Goal: Task Accomplishment & Management: Manage account settings

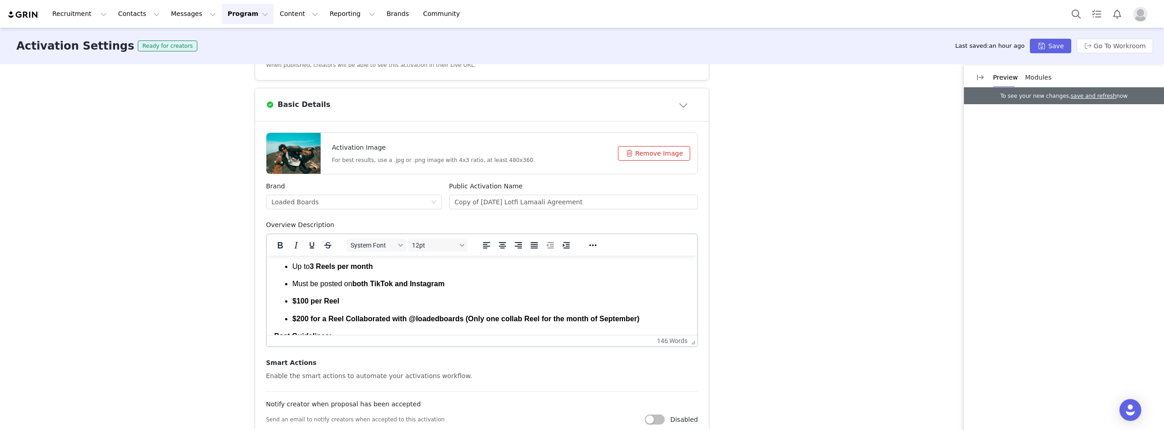
scroll to position [273, 0]
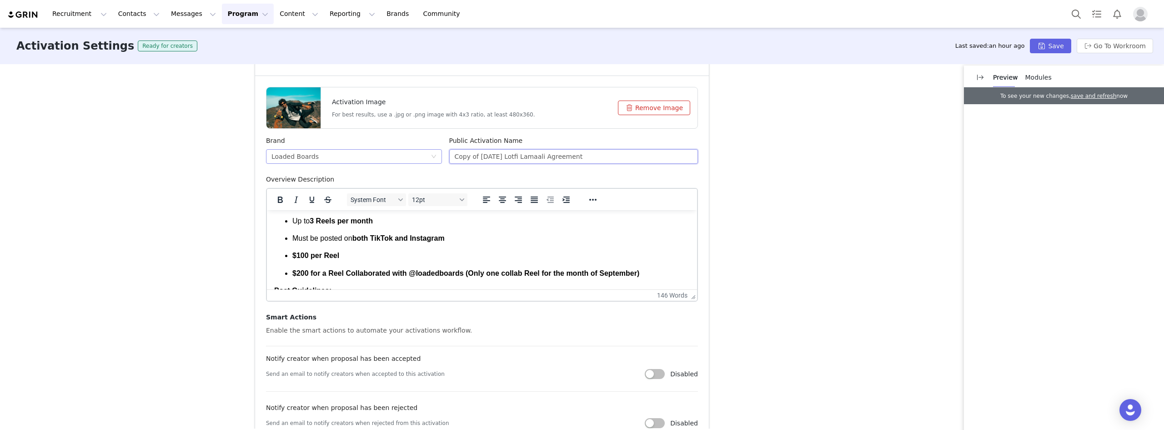
drag, startPoint x: 506, startPoint y: 156, endPoint x: 438, endPoint y: 156, distance: 68.7
click at [438, 156] on div "Brand Loaded Boards Public Activation Name Copy of September 2025 Lotfi Lamaali…" at bounding box center [481, 155] width 439 height 39
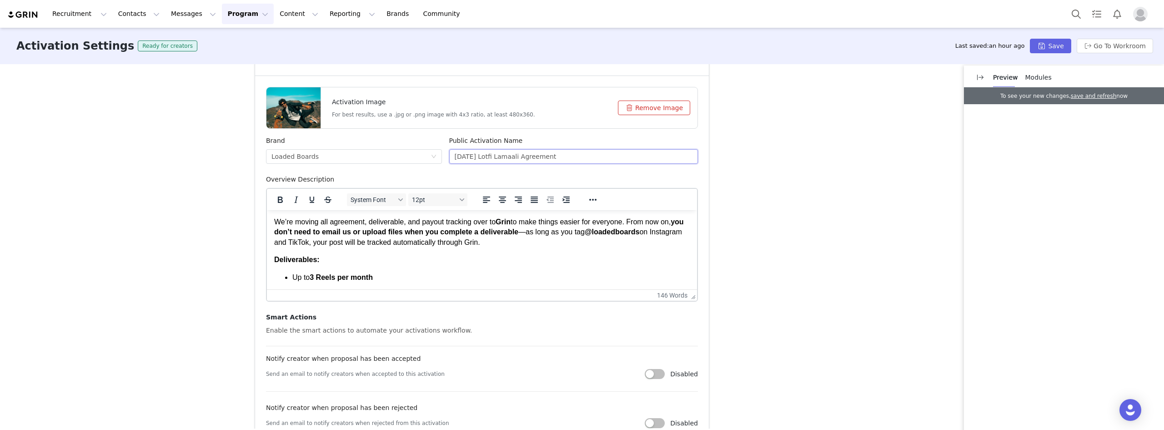
scroll to position [0, 0]
type input "October 2025 Lotfi Lamaali Agreement"
drag, startPoint x: 520, startPoint y: 246, endPoint x: 244, endPoint y: 220, distance: 277.8
click at [267, 220] on html "We’re moving all agreement, deliverable, and payout tracking over to Grin to ma…" at bounding box center [482, 328] width 430 height 237
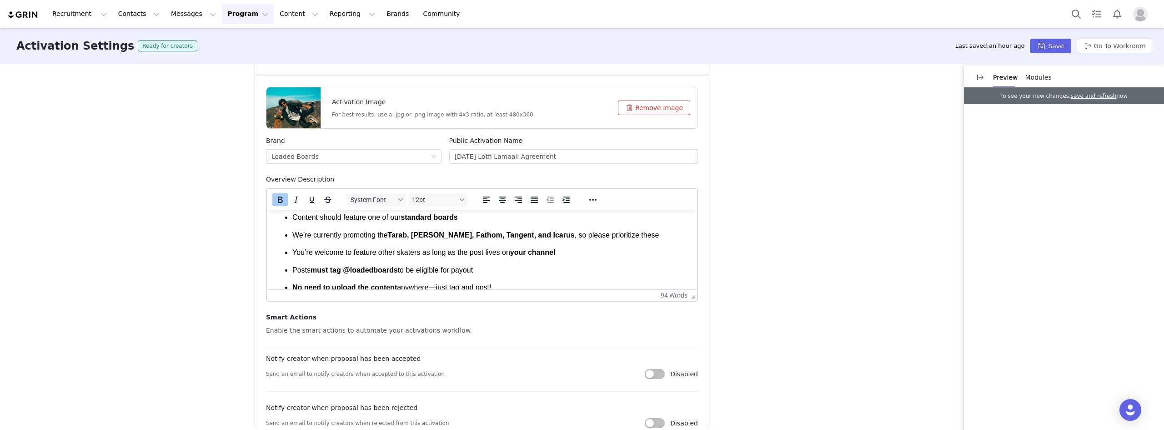
scroll to position [120, 0]
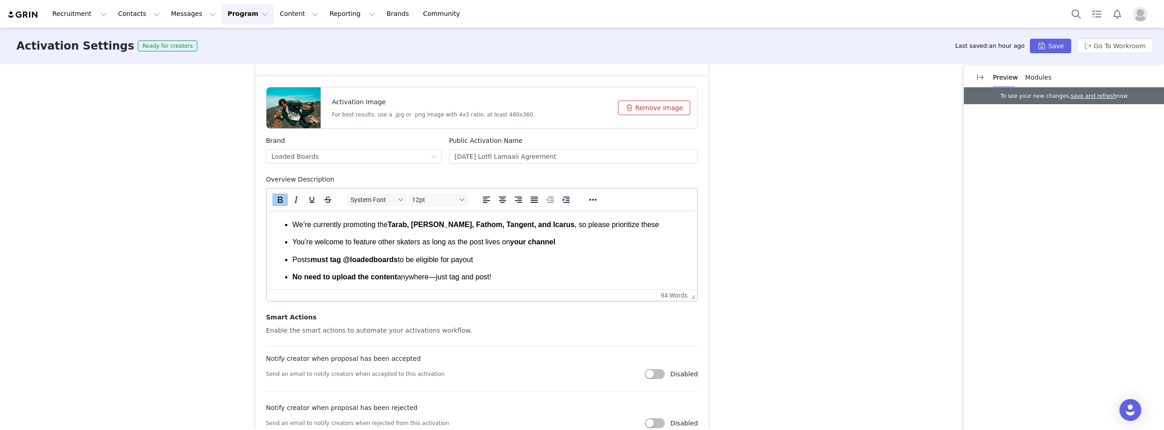
click at [398, 260] on p "Posts must tag @loadedboards to be eligible for payout" at bounding box center [491, 260] width 398 height 10
drag, startPoint x: 429, startPoint y: 260, endPoint x: 398, endPoint y: 262, distance: 31.0
click at [398, 262] on p "Posts must tag @loadedboards in caption to be eligible for payout" at bounding box center [491, 260] width 398 height 10
click at [275, 200] on icon "Bold" at bounding box center [280, 199] width 11 height 11
click at [310, 202] on icon "Underline" at bounding box center [312, 199] width 5 height 6
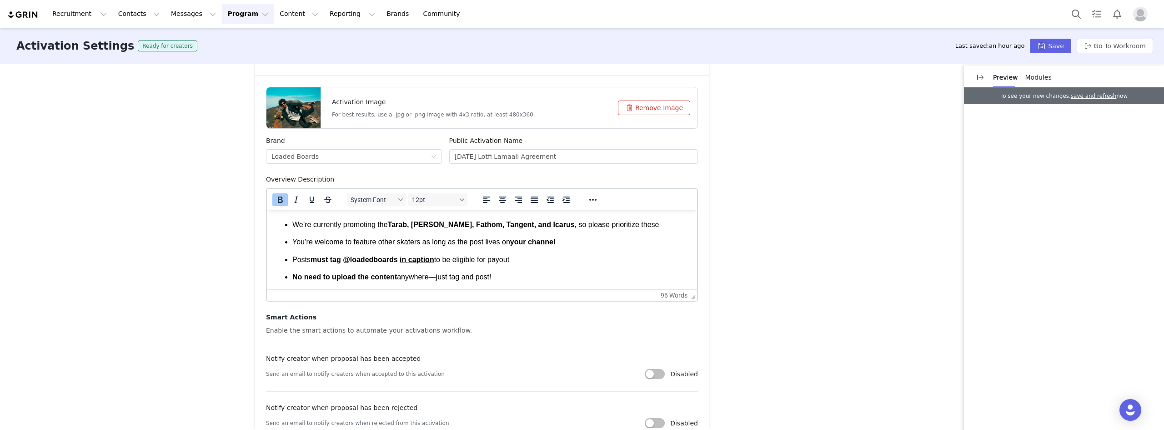
click at [482, 270] on ul "Content should feature one of our standard boards We’re currently promoting the…" at bounding box center [482, 242] width 416 height 80
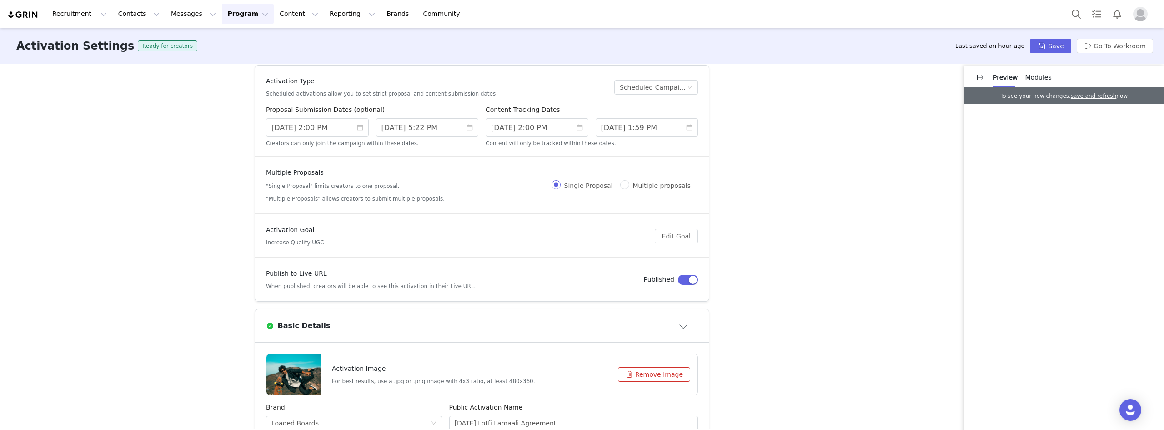
scroll to position [0, 0]
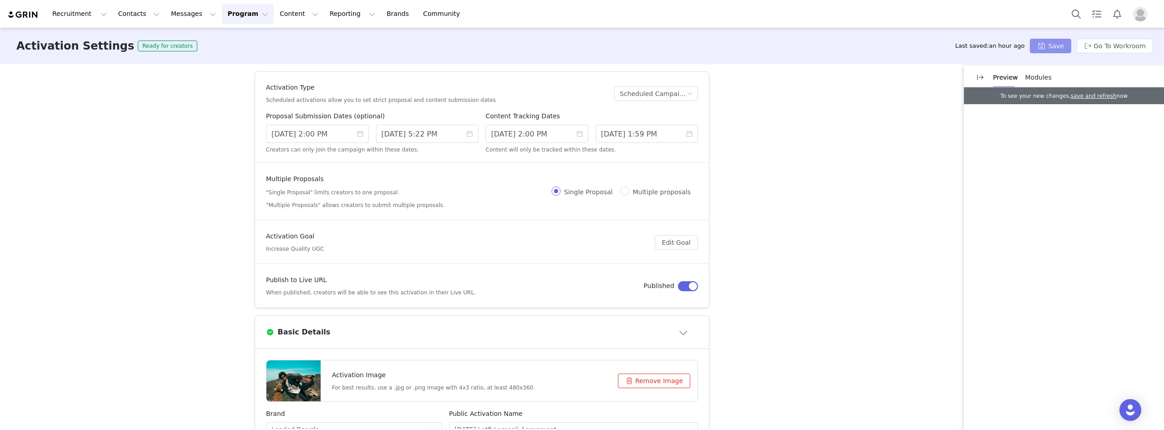
click at [1059, 39] on button "Save" at bounding box center [1050, 46] width 41 height 15
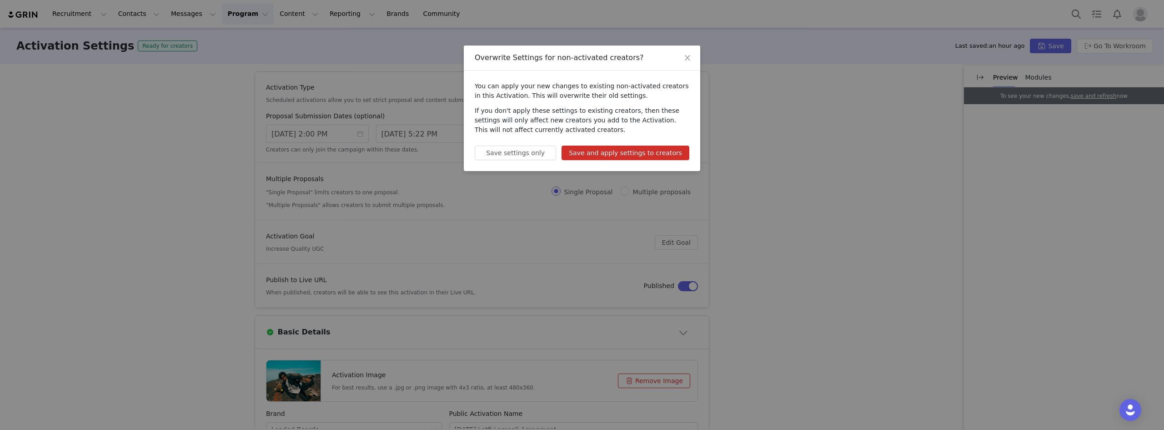
click at [648, 155] on button "Save and apply settings to creators" at bounding box center [626, 153] width 128 height 15
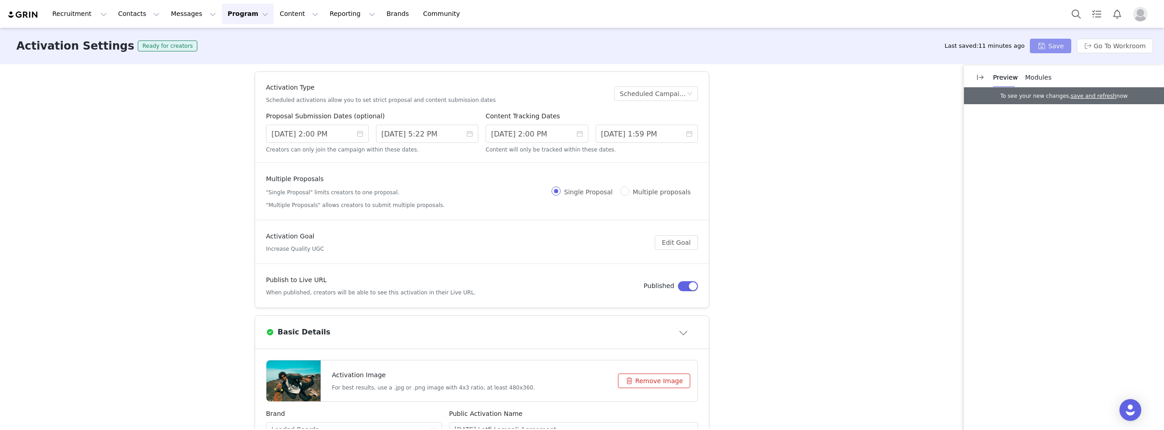
click at [1062, 48] on button "Save" at bounding box center [1050, 46] width 41 height 15
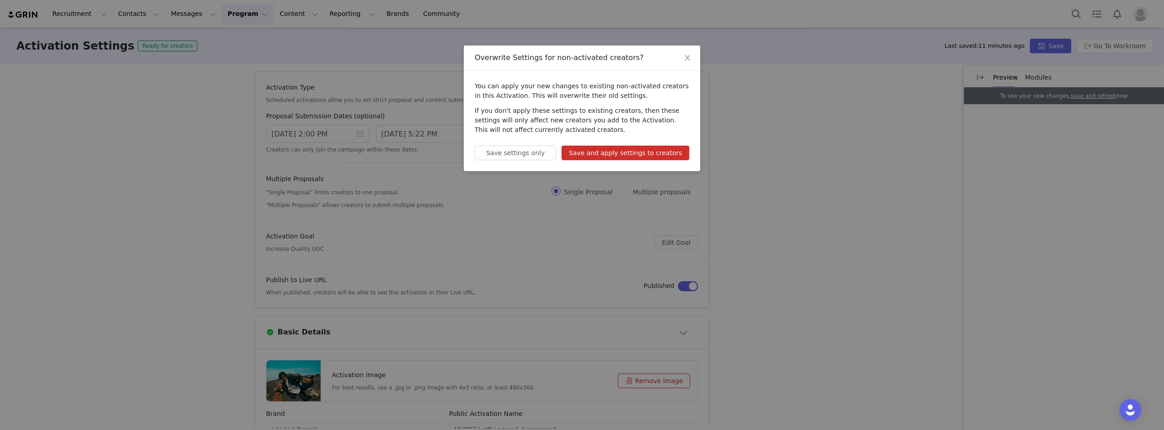
click at [641, 154] on button "Save and apply settings to creators" at bounding box center [626, 153] width 128 height 15
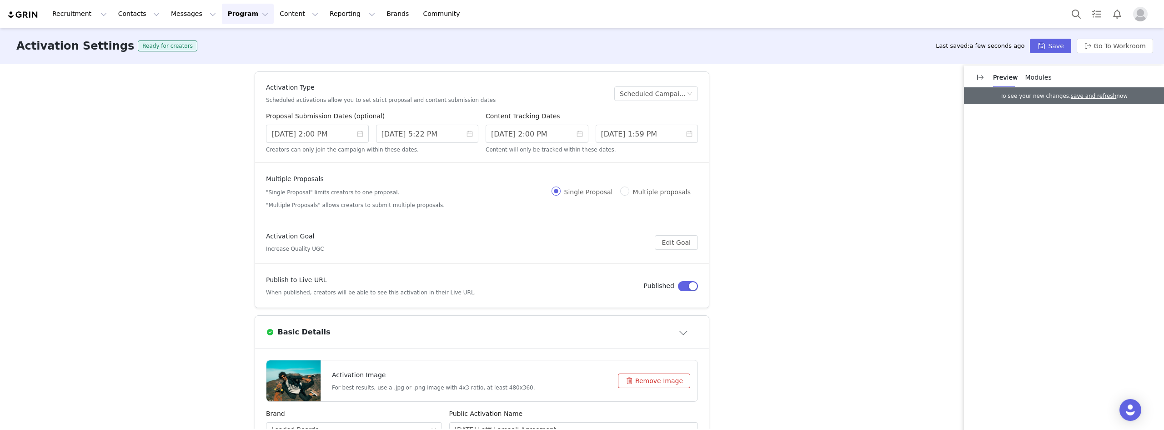
click at [232, 17] on button "Program Program" at bounding box center [248, 14] width 52 height 20
click at [274, 16] on button "Content Content" at bounding box center [299, 14] width 50 height 20
click at [222, 16] on button "Program Program" at bounding box center [248, 14] width 52 height 20
click at [217, 34] on link "Activations" at bounding box center [236, 40] width 72 height 17
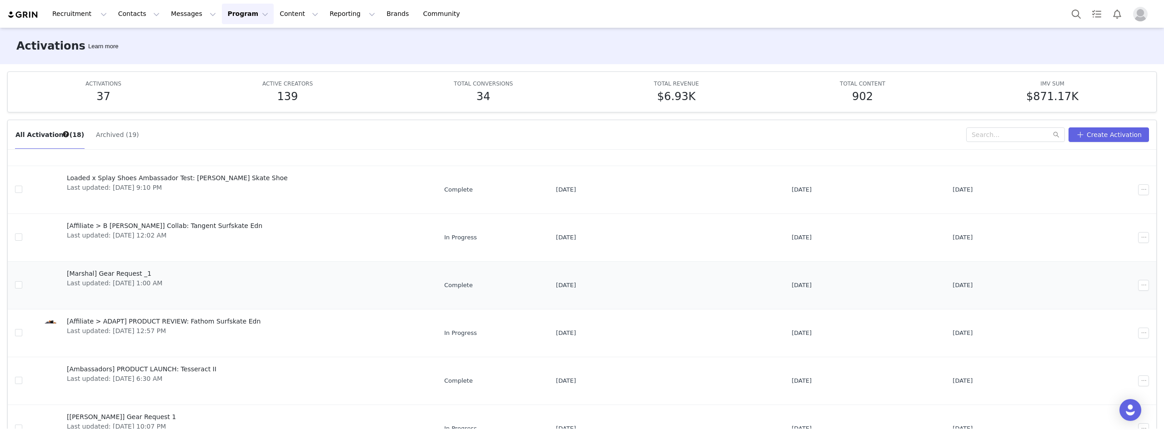
scroll to position [206, 0]
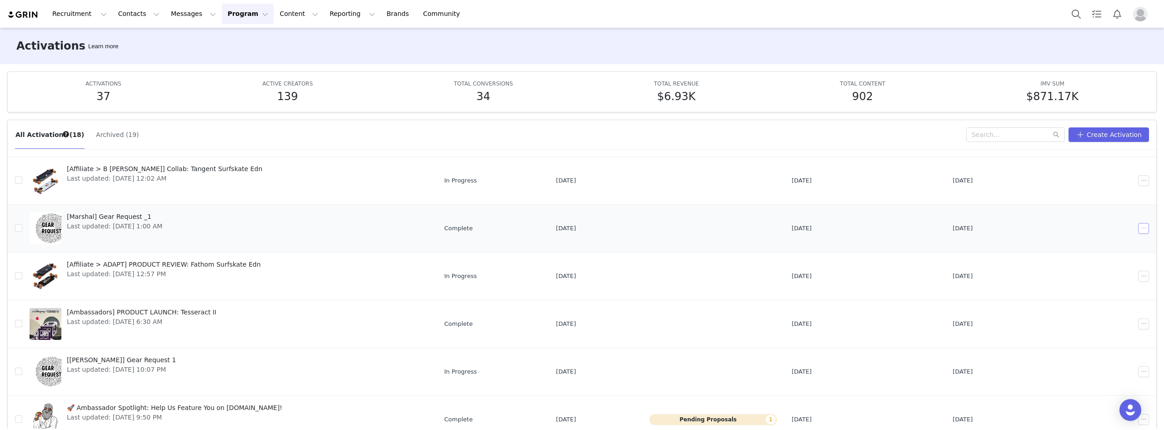
click at [1138, 233] on button "button" at bounding box center [1143, 228] width 11 height 11
click at [1106, 305] on div "Archive" at bounding box center [1098, 303] width 79 height 10
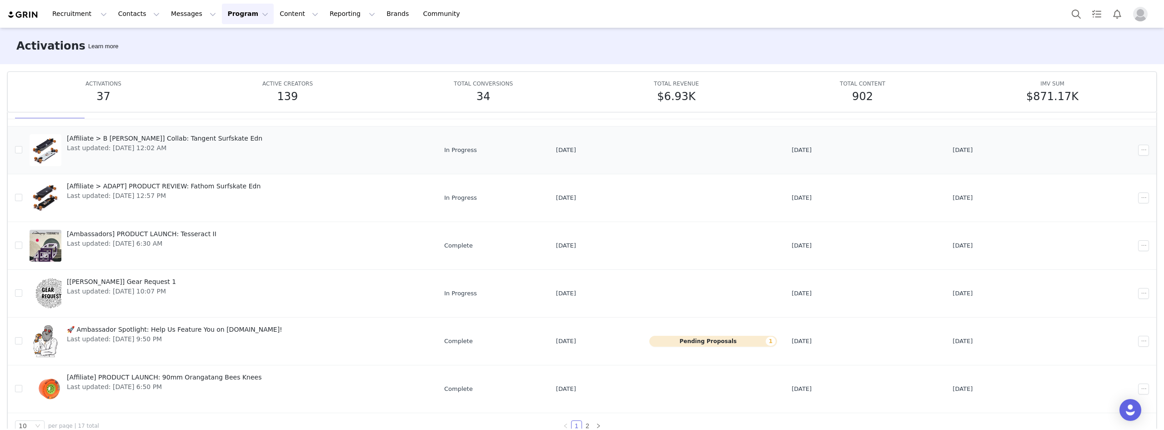
scroll to position [48, 0]
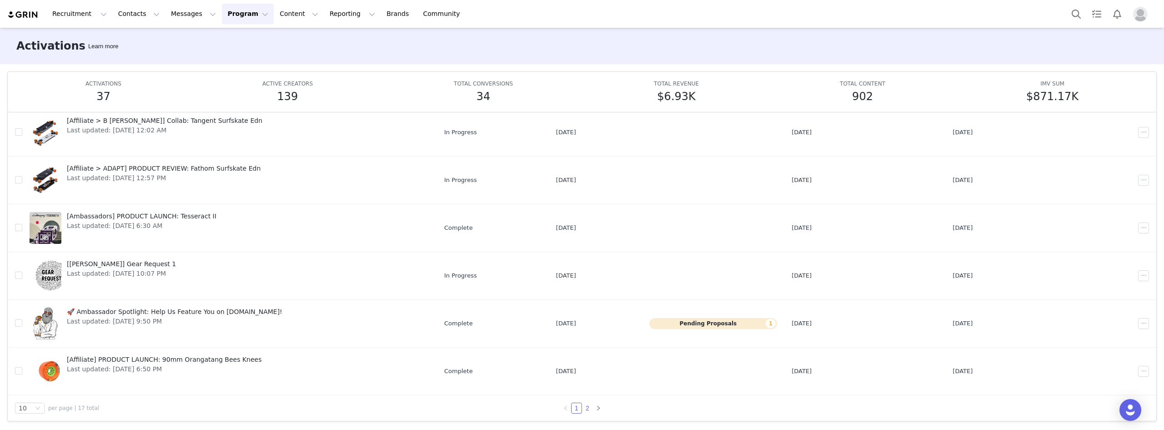
click at [585, 408] on link "2" at bounding box center [588, 408] width 10 height 10
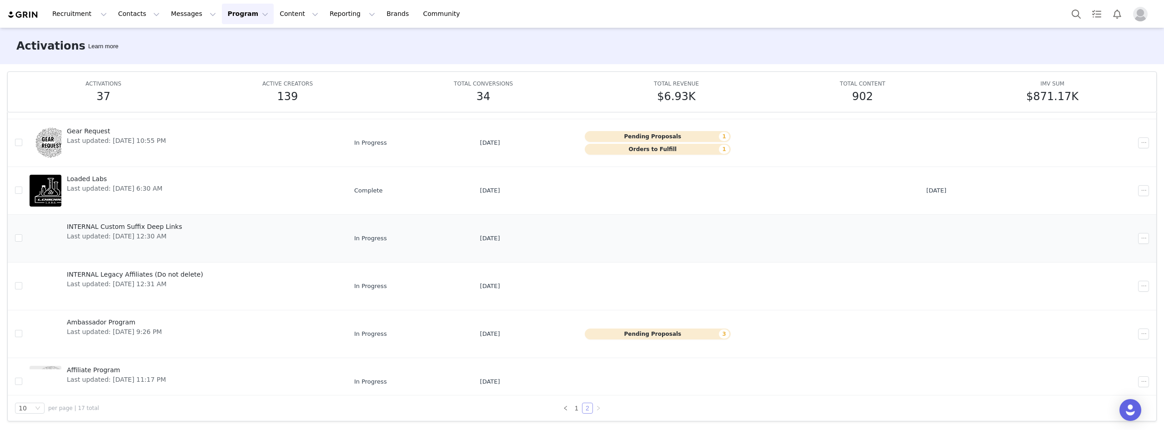
scroll to position [63, 0]
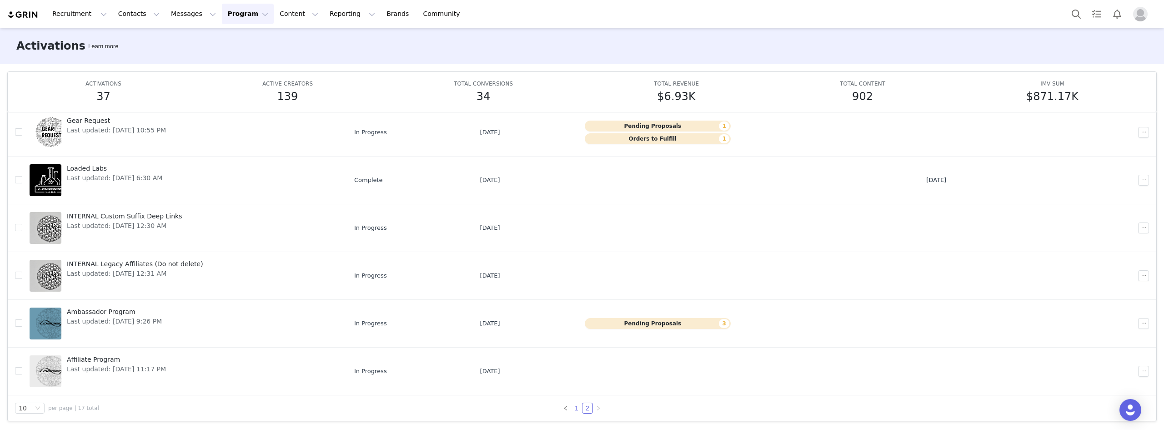
click at [572, 409] on link "1" at bounding box center [577, 408] width 10 height 10
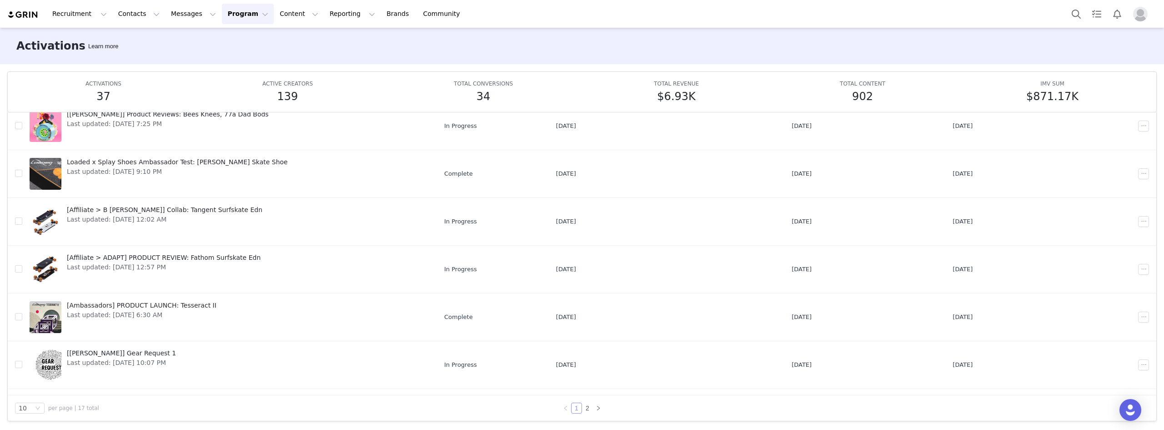
scroll to position [206, 0]
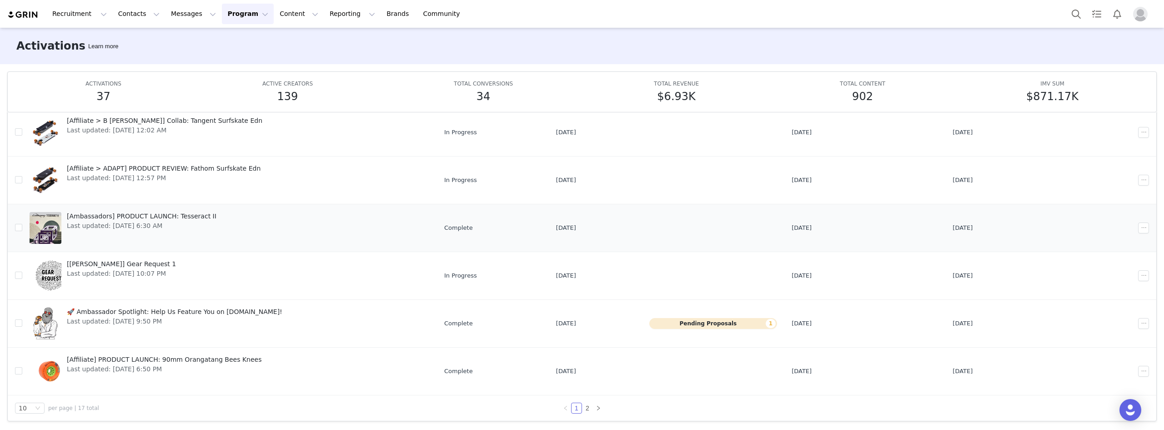
click at [252, 214] on link "[Ambassadors] PRODUCT LAUNCH: Tesseract II Last updated: Sep 1, 2025 6:30 AM" at bounding box center [230, 228] width 400 height 36
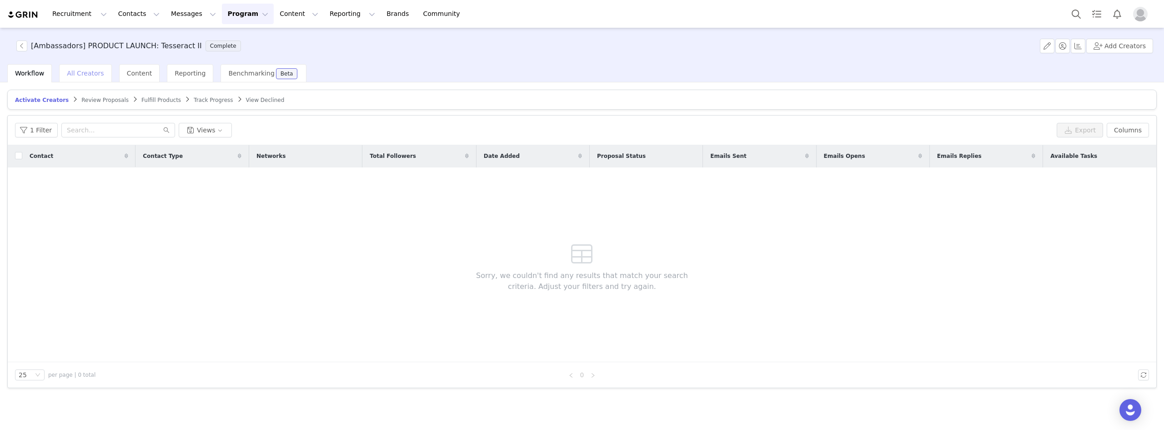
click at [81, 75] on span "All Creators" at bounding box center [85, 73] width 37 height 7
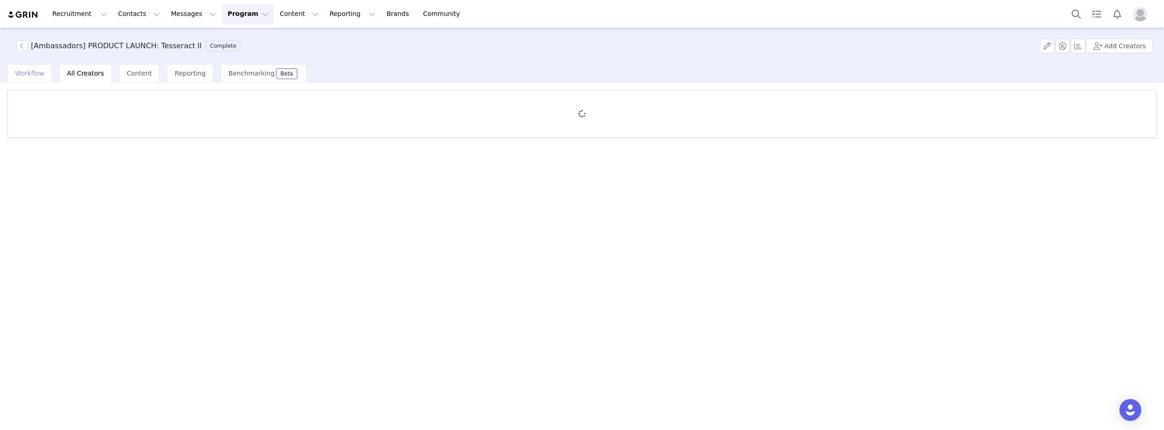
click at [22, 77] on div "Workflow" at bounding box center [29, 73] width 45 height 18
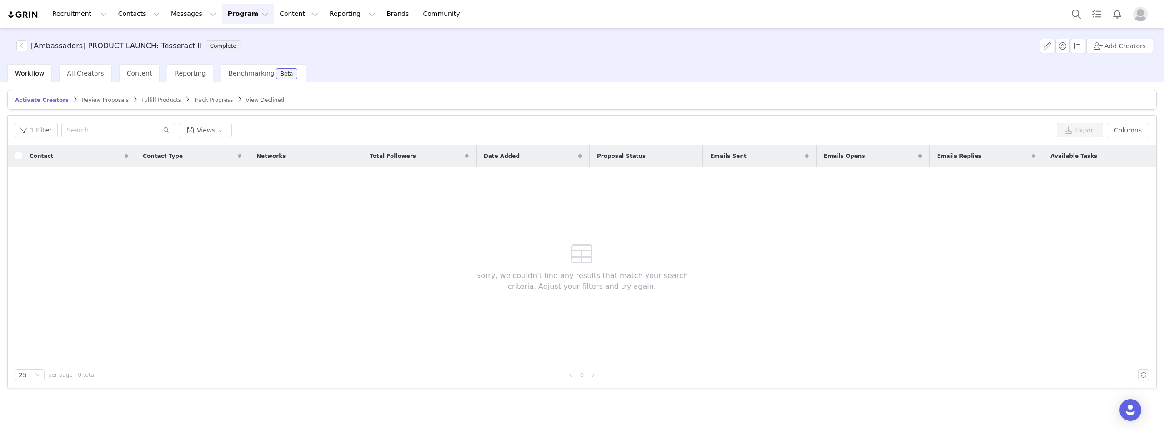
click at [99, 102] on span "Review Proposals" at bounding box center [104, 100] width 47 height 6
click at [142, 98] on span "Fulfill Products" at bounding box center [162, 100] width 40 height 6
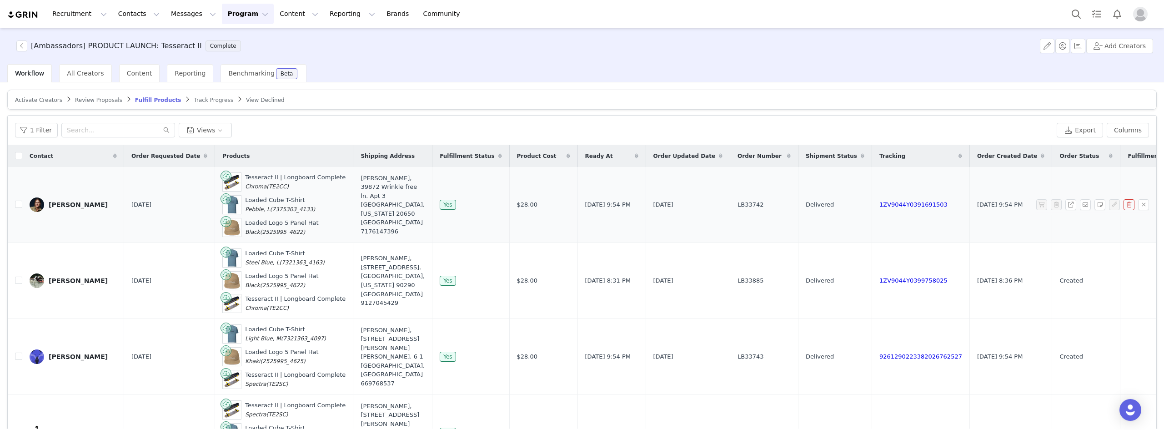
click at [71, 205] on div "[PERSON_NAME]" at bounding box center [78, 204] width 59 height 7
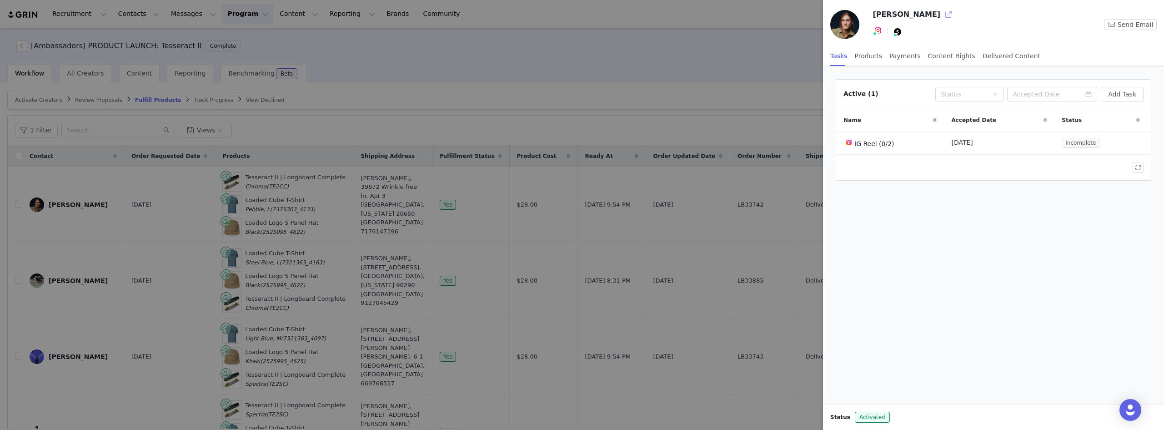
click at [942, 18] on button "button" at bounding box center [949, 14] width 15 height 15
click at [290, 134] on div at bounding box center [582, 215] width 1164 height 430
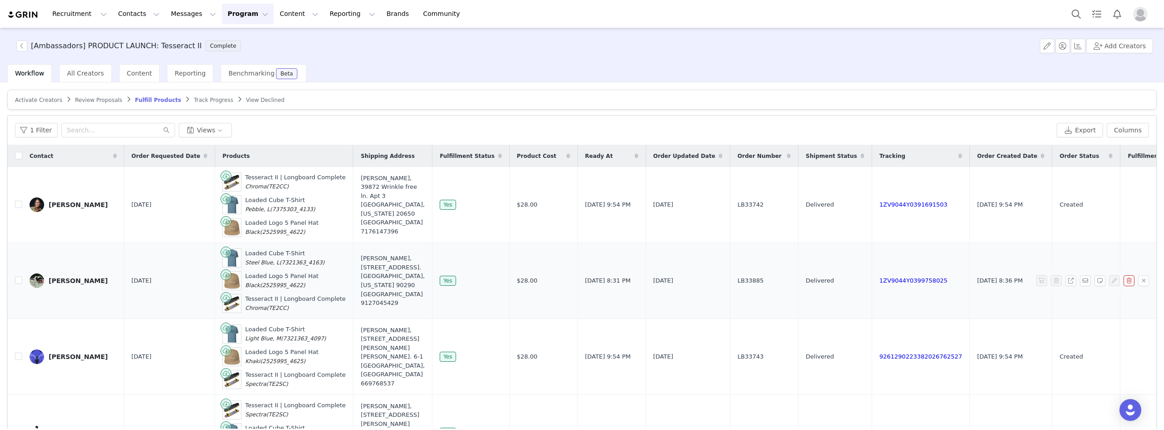
click at [71, 280] on div "Donny Williams" at bounding box center [78, 280] width 59 height 7
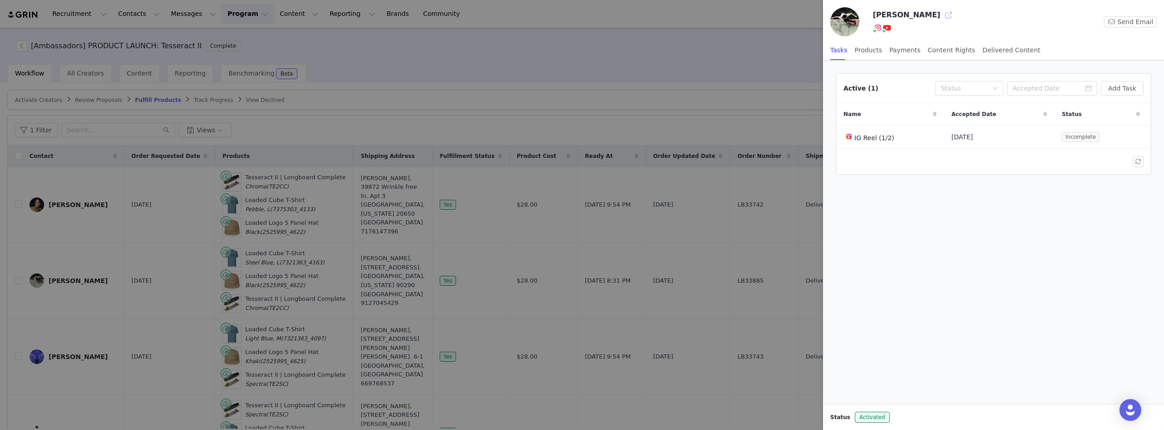
click at [942, 19] on button "button" at bounding box center [949, 15] width 15 height 15
click at [474, 125] on div at bounding box center [582, 215] width 1164 height 430
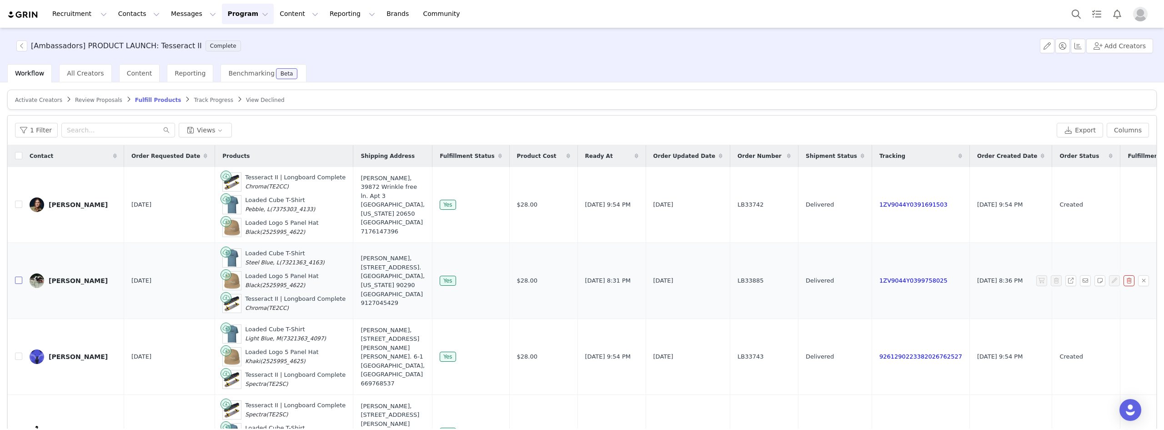
click at [15, 283] on input "checkbox" at bounding box center [18, 280] width 7 height 7
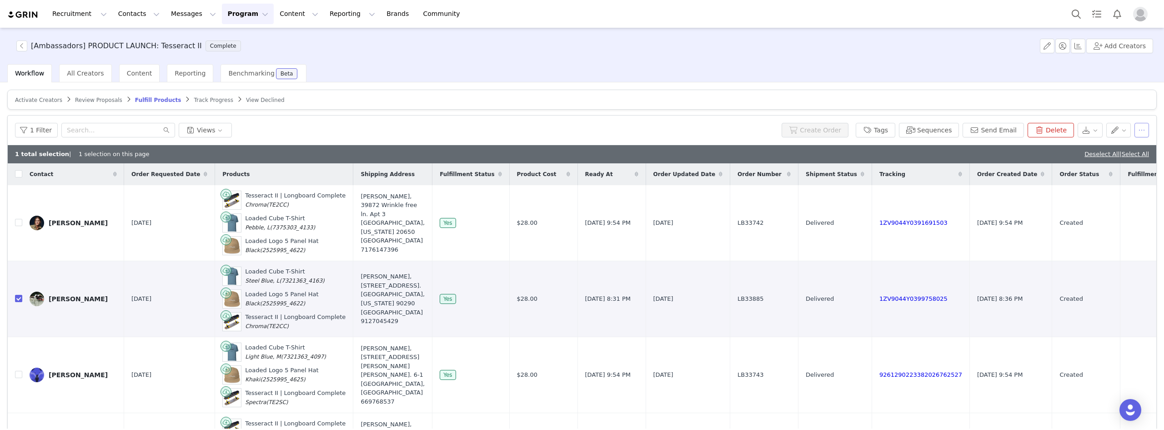
click at [1136, 135] on button "button" at bounding box center [1142, 130] width 15 height 15
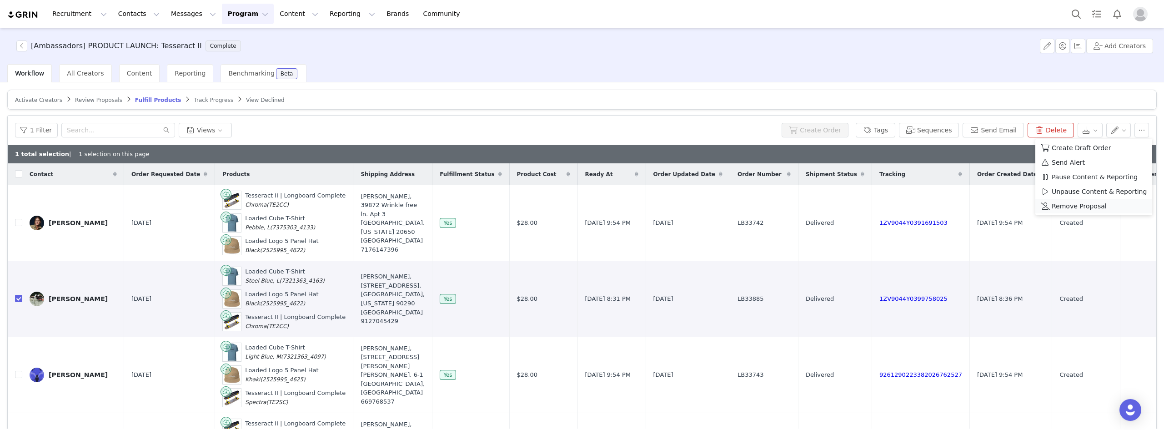
click at [1087, 208] on span "Remove Proposal" at bounding box center [1079, 206] width 55 height 10
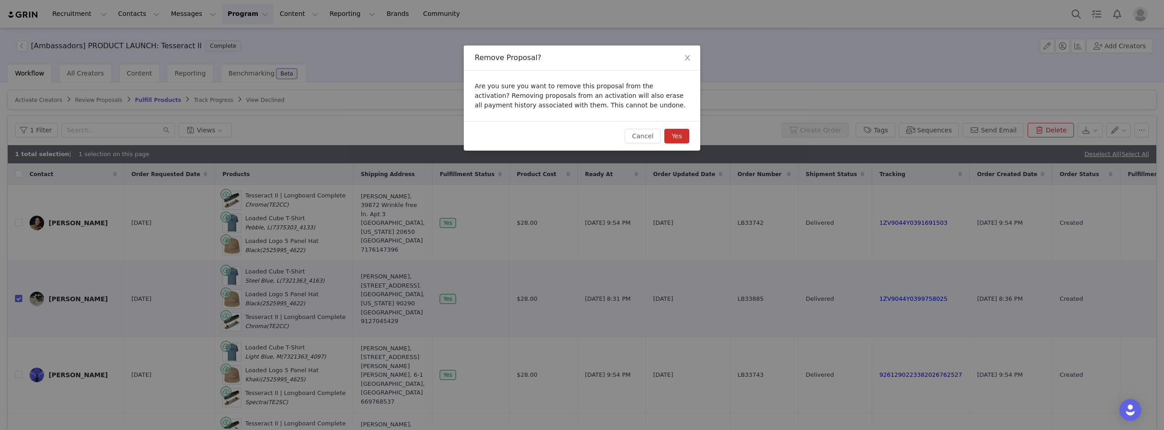
click at [675, 135] on button "Yes" at bounding box center [677, 136] width 25 height 15
checkbox input "false"
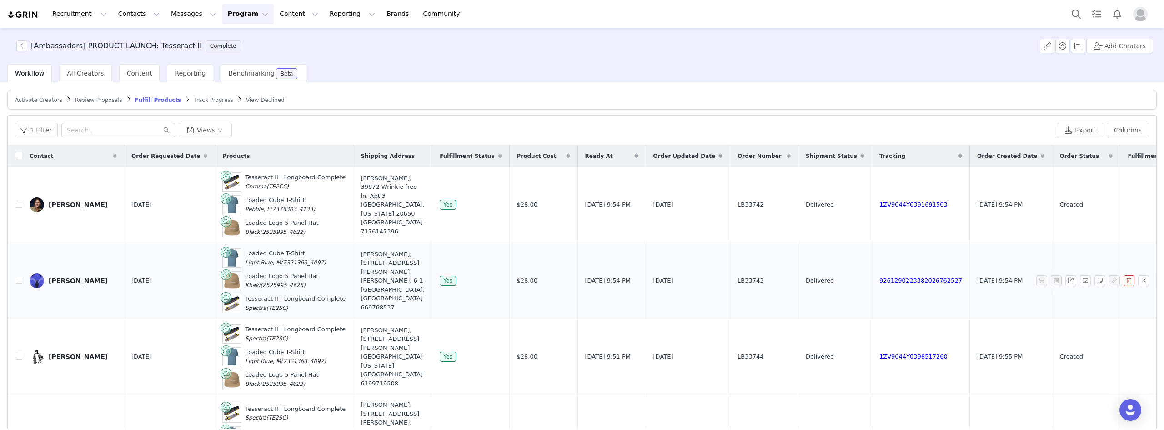
click at [71, 281] on div "Luis Lissen" at bounding box center [78, 280] width 59 height 7
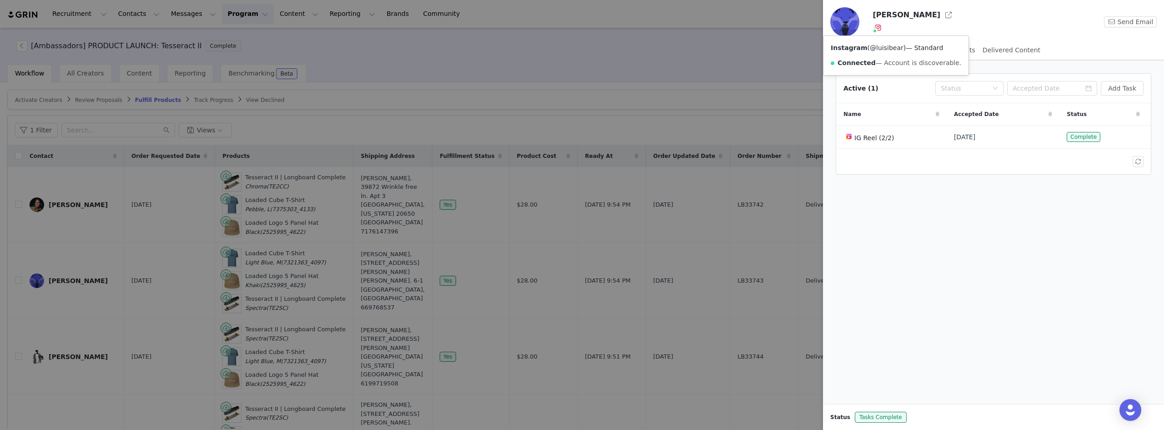
click at [879, 49] on link "@luisibear" at bounding box center [887, 47] width 34 height 7
click at [699, 69] on div at bounding box center [582, 215] width 1164 height 430
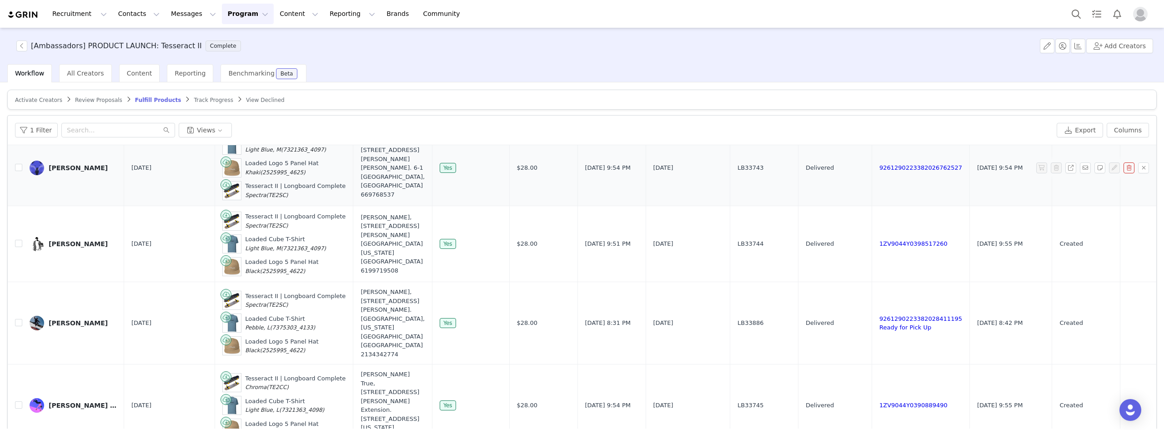
scroll to position [91, 0]
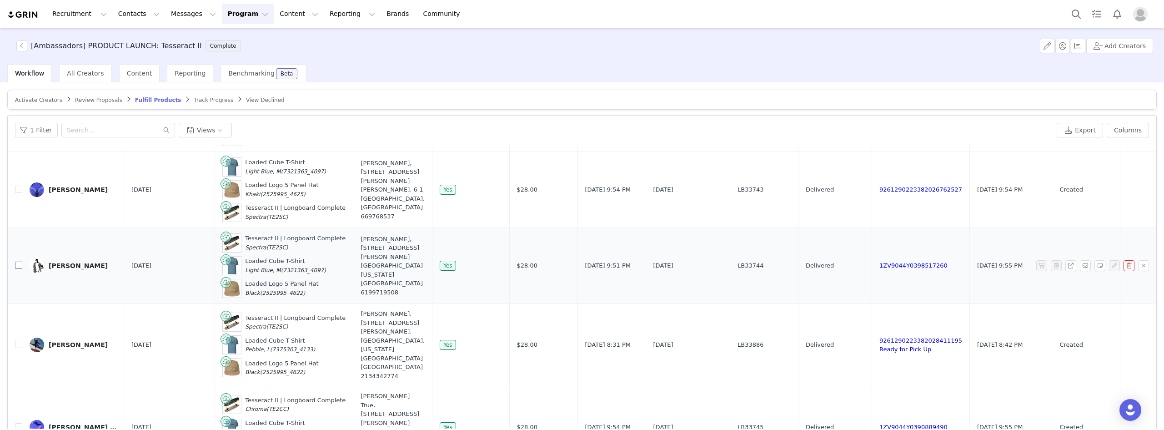
click at [21, 267] on input "checkbox" at bounding box center [18, 265] width 7 height 7
checkbox input "true"
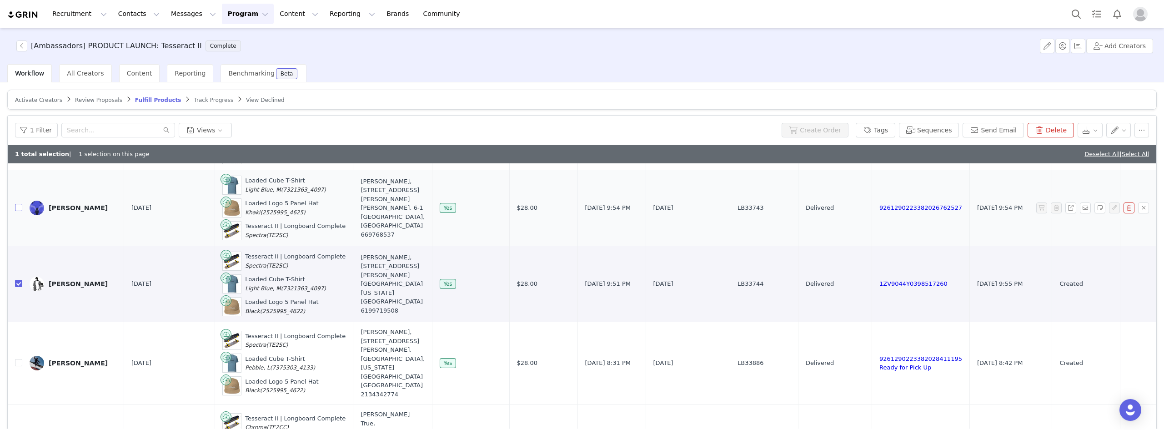
click at [17, 208] on input "checkbox" at bounding box center [18, 207] width 7 height 7
checkbox input "true"
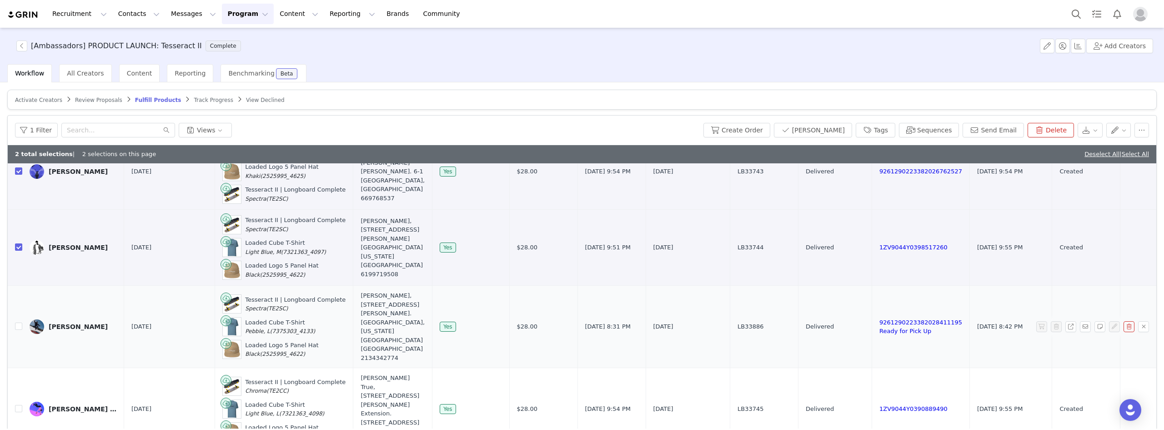
scroll to position [227, 0]
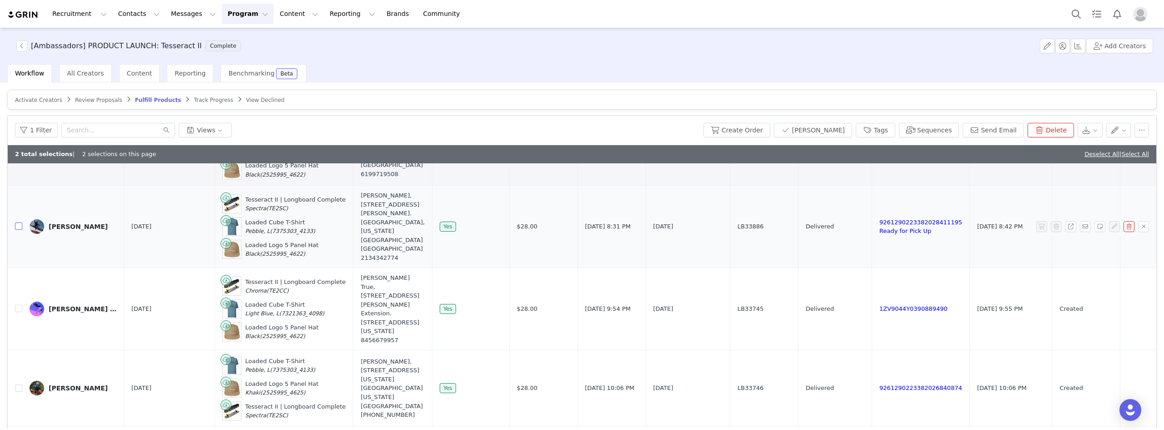
click at [17, 226] on input "checkbox" at bounding box center [18, 225] width 7 height 7
checkbox input "true"
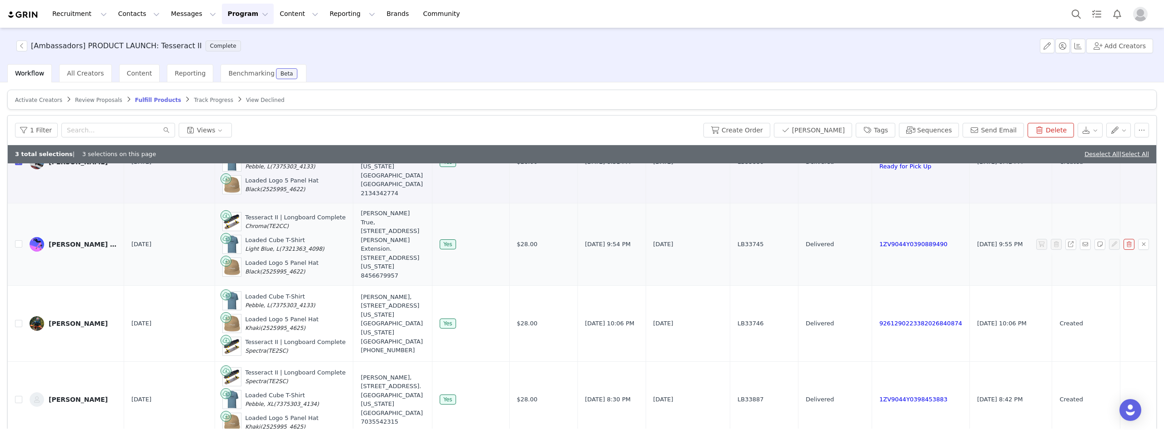
scroll to position [318, 0]
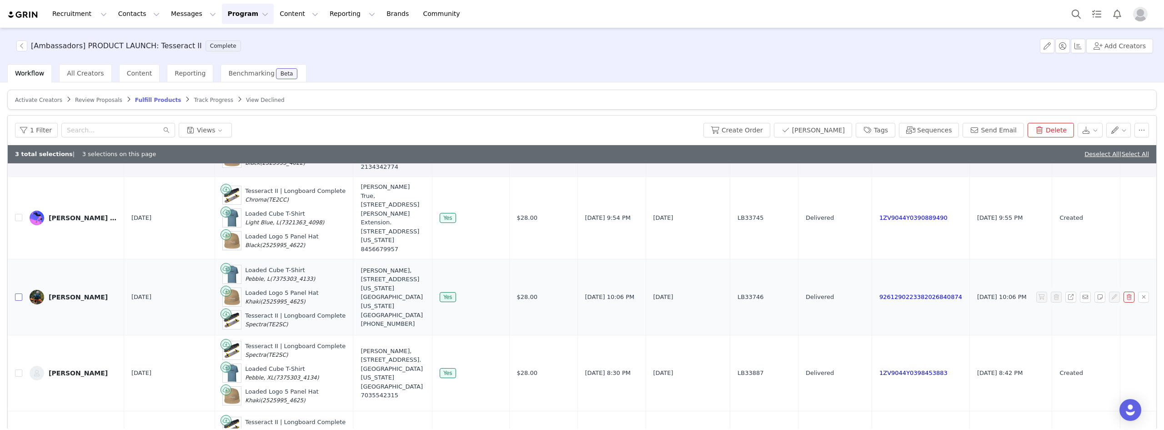
click at [16, 293] on input "checkbox" at bounding box center [18, 296] width 7 height 7
checkbox input "true"
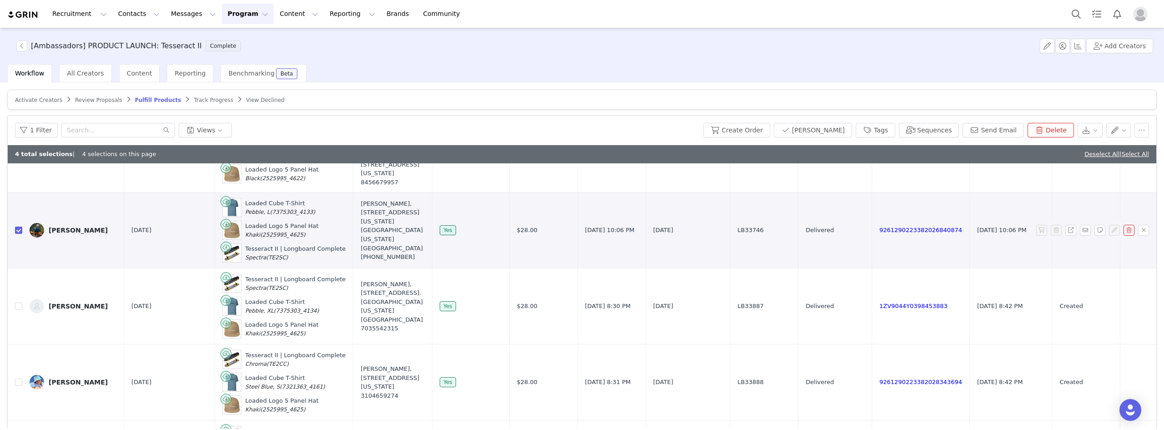
scroll to position [409, 0]
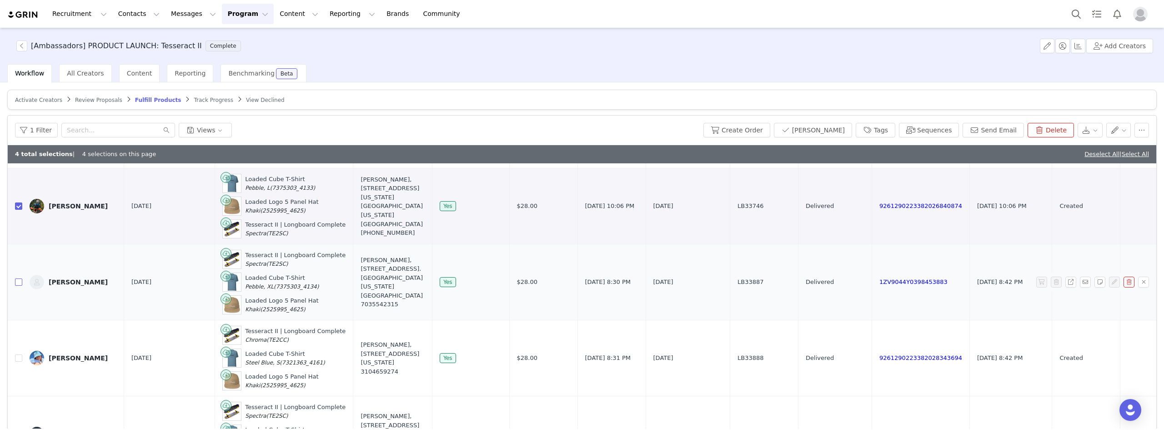
click at [18, 278] on input "checkbox" at bounding box center [18, 281] width 7 height 7
checkbox input "true"
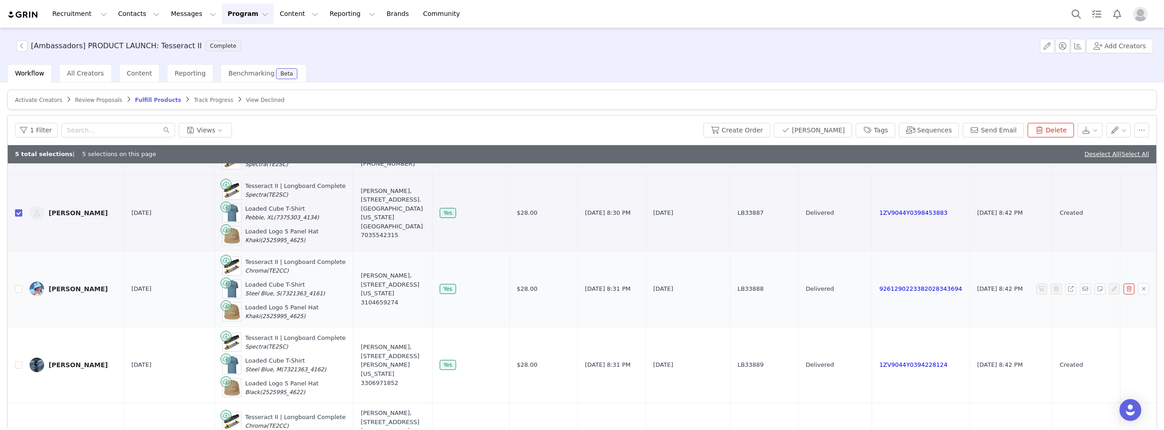
scroll to position [500, 0]
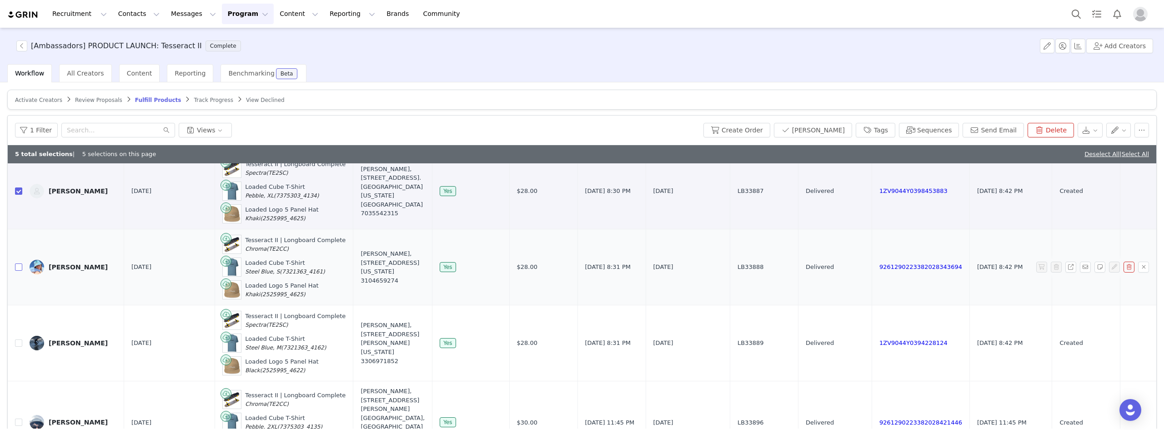
click at [18, 263] on input "checkbox" at bounding box center [18, 266] width 7 height 7
checkbox input "true"
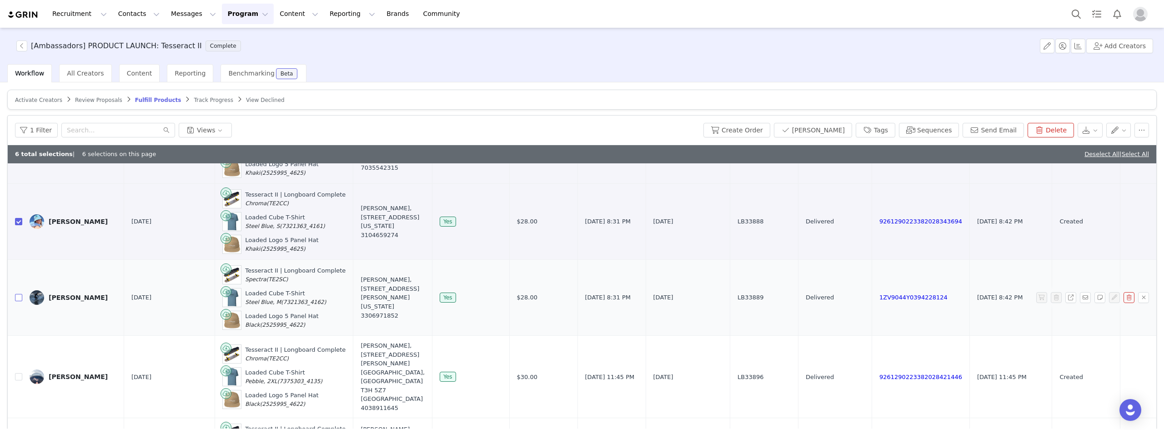
click at [17, 294] on input "checkbox" at bounding box center [18, 297] width 7 height 7
checkbox input "true"
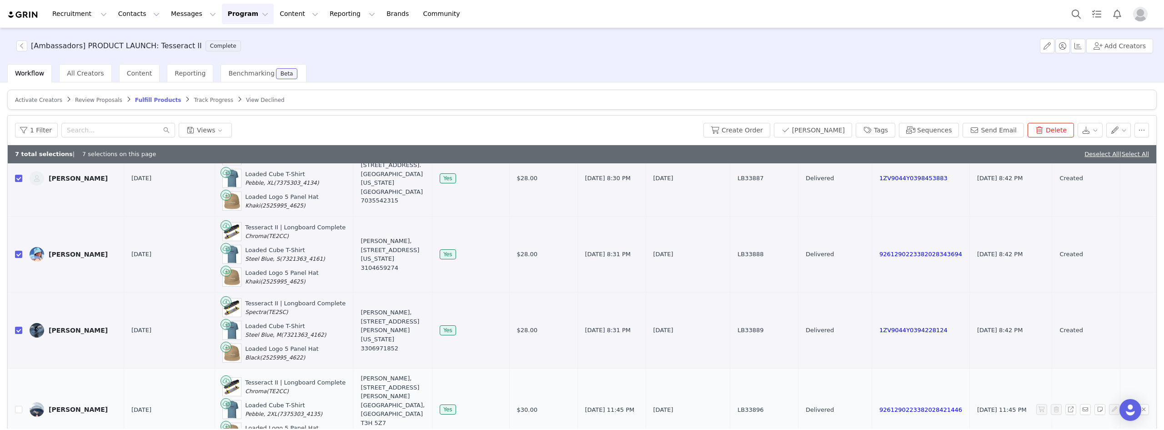
scroll to position [500, 0]
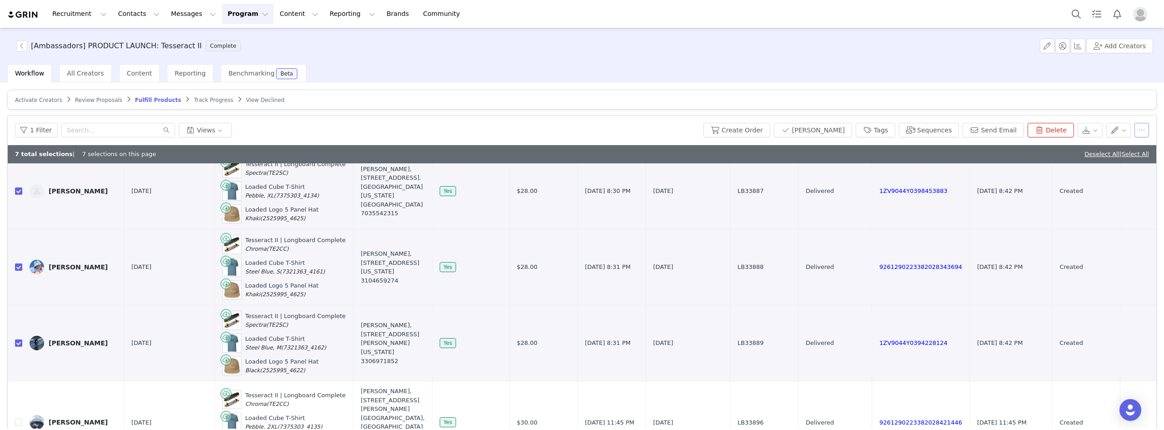
click at [1135, 135] on button "button" at bounding box center [1142, 130] width 15 height 15
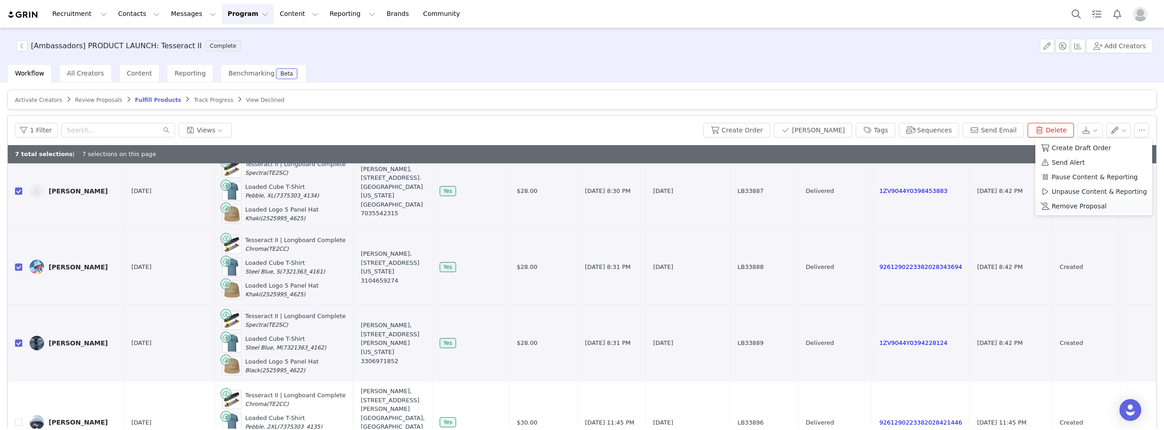
click at [1091, 208] on span "Remove Proposal" at bounding box center [1079, 206] width 55 height 10
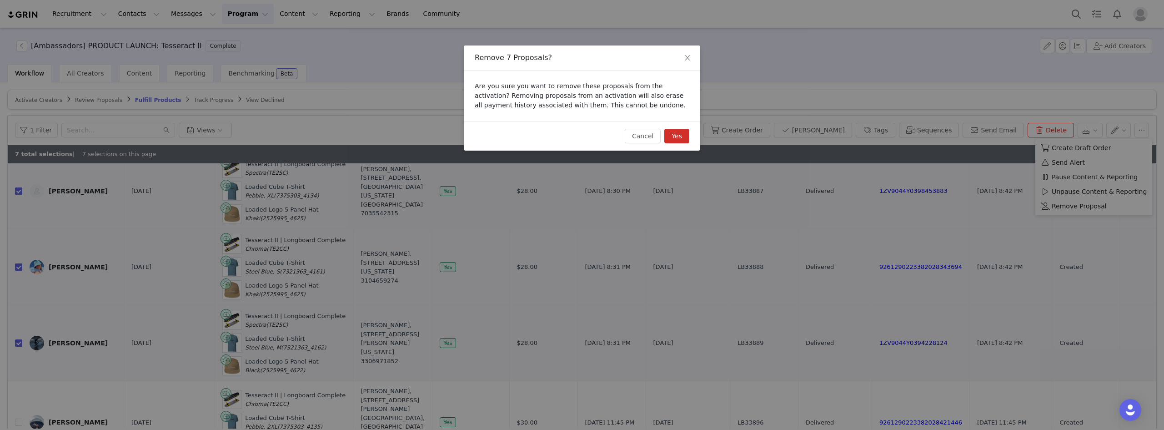
click at [680, 135] on button "Yes" at bounding box center [677, 136] width 25 height 15
checkbox input "false"
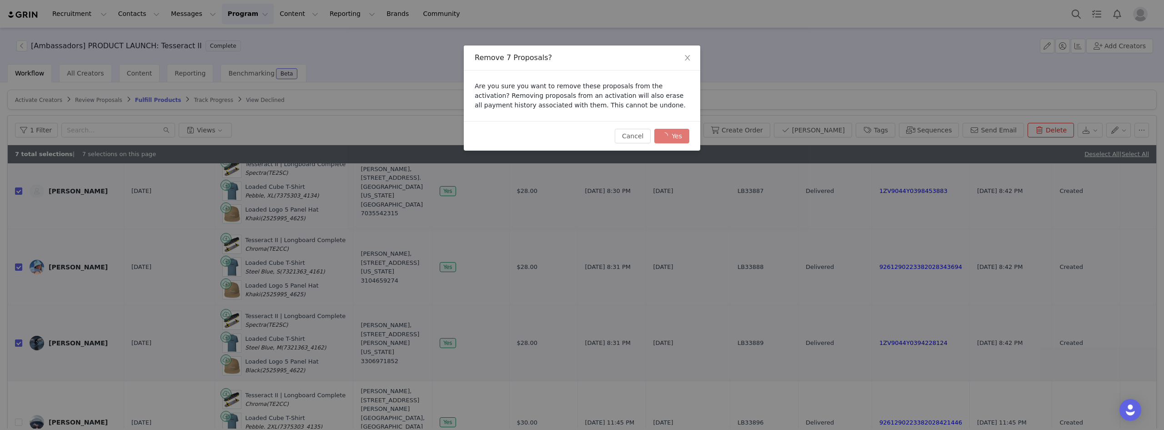
checkbox input "false"
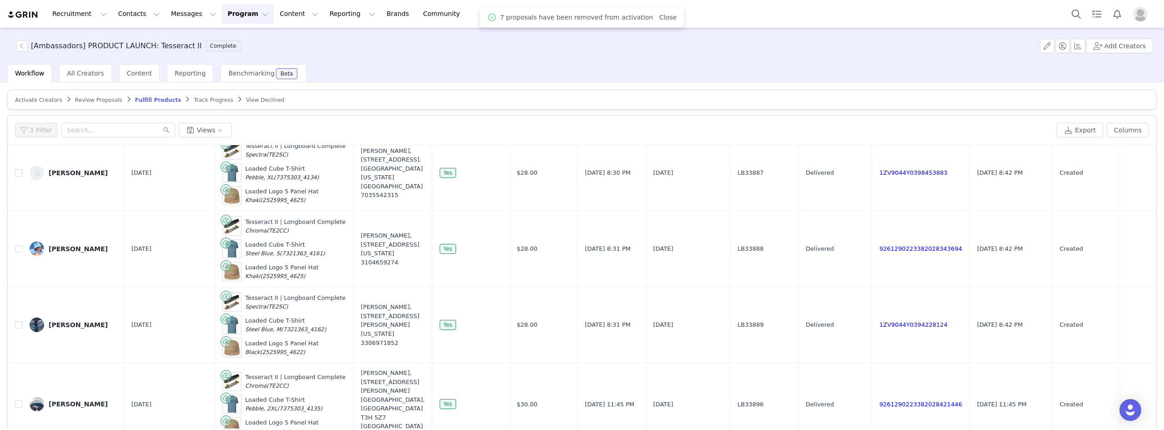
scroll to position [0, 0]
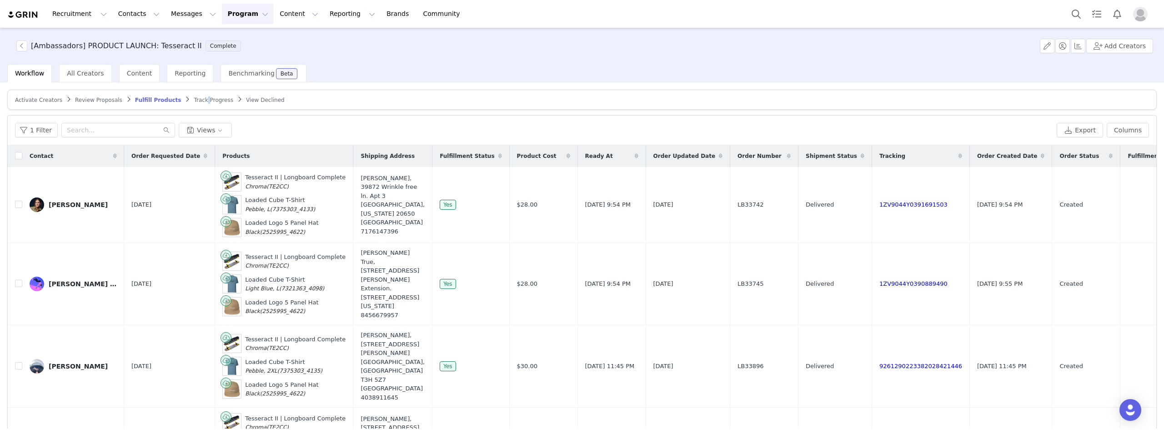
click at [194, 97] on span "Track Progress" at bounding box center [213, 100] width 39 height 6
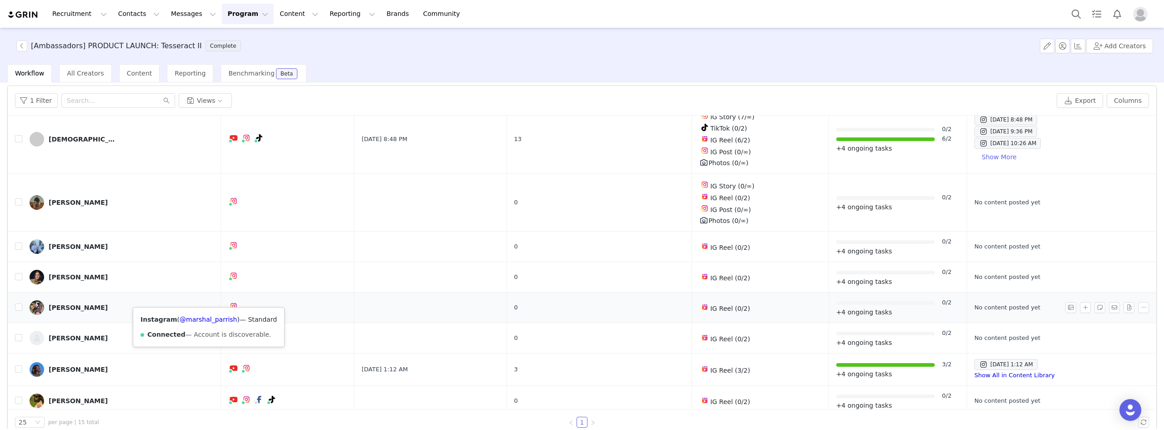
scroll to position [43, 0]
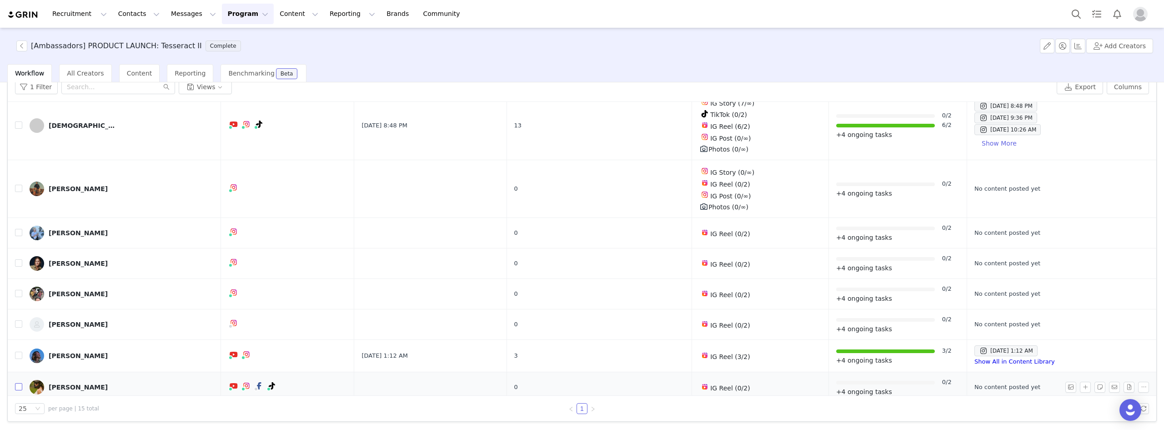
click at [19, 383] on input "checkbox" at bounding box center [18, 386] width 7 height 7
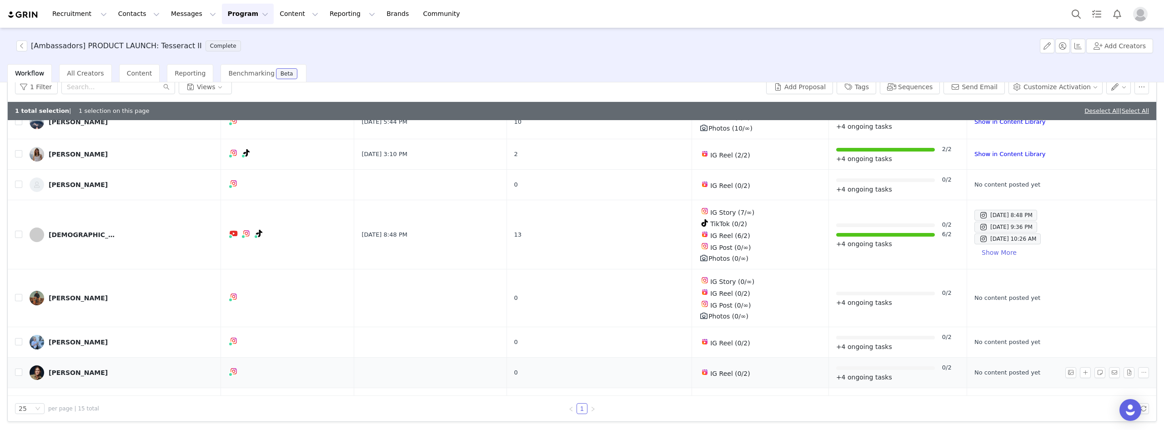
scroll to position [323, 0]
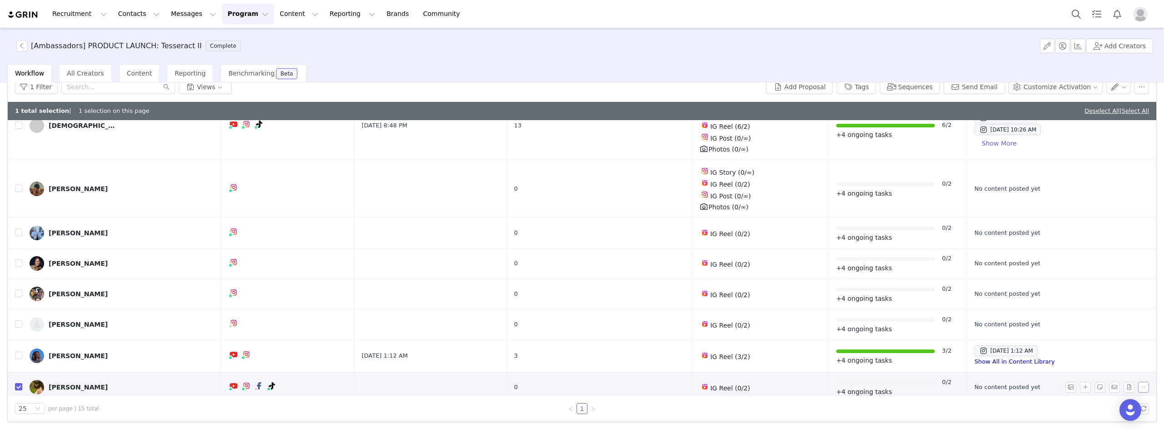
click at [1138, 382] on button "button" at bounding box center [1143, 387] width 11 height 11
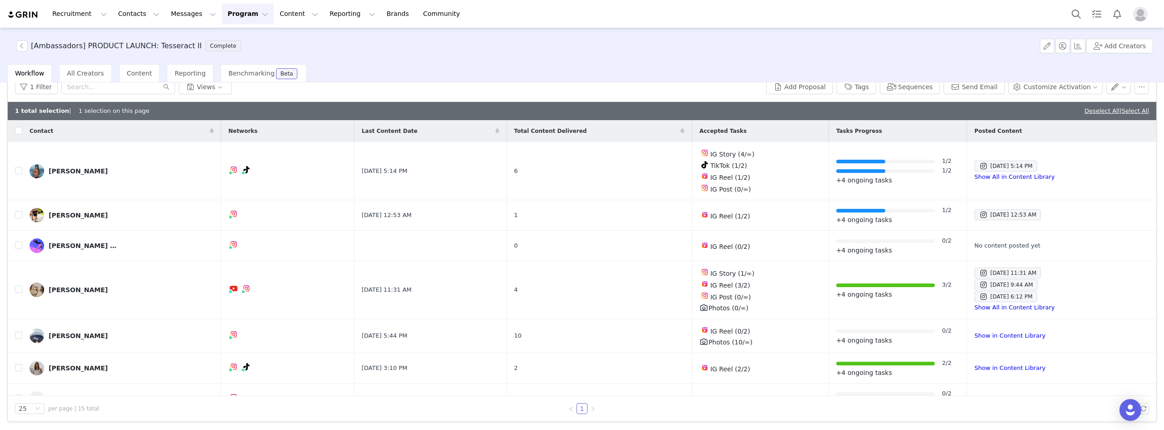
scroll to position [0, 0]
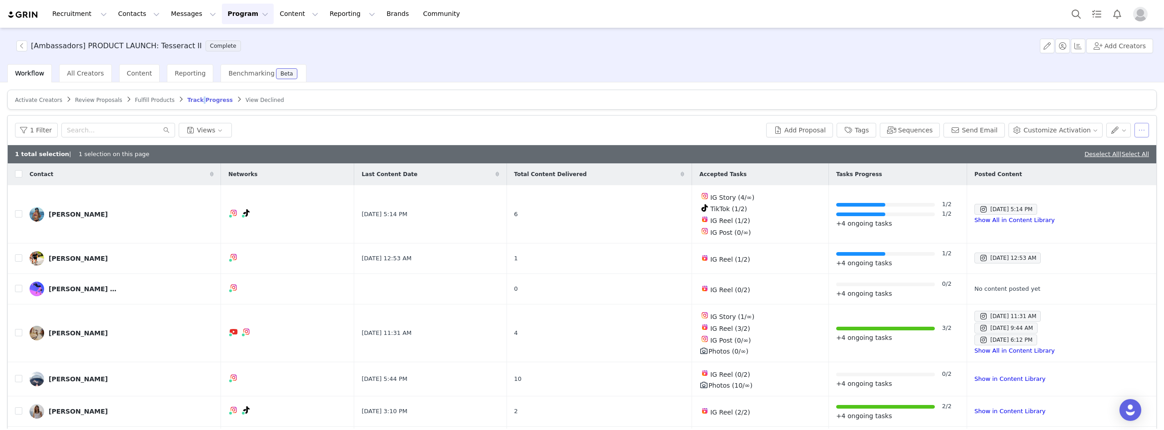
click at [1135, 133] on button "button" at bounding box center [1142, 130] width 15 height 15
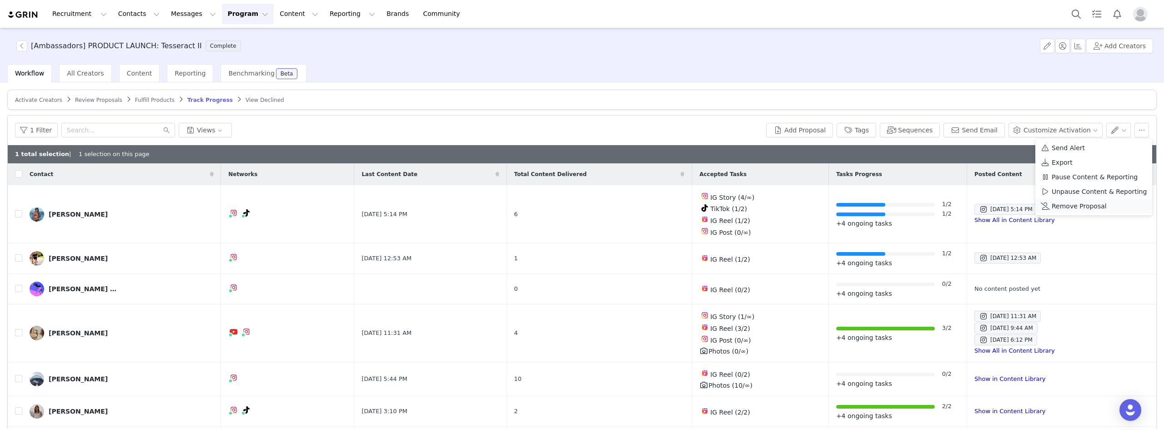
click at [1090, 207] on span "Remove Proposal" at bounding box center [1079, 206] width 55 height 10
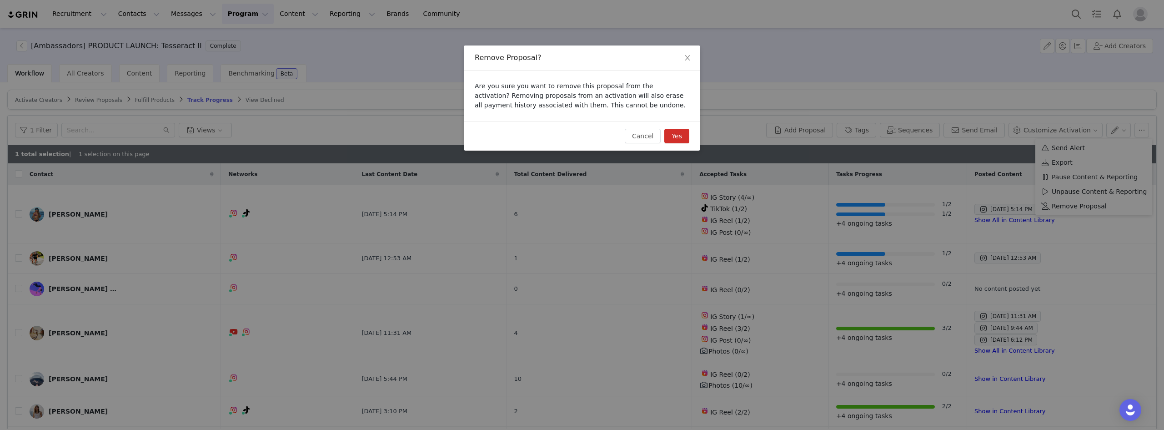
click at [684, 133] on button "Yes" at bounding box center [677, 136] width 25 height 15
checkbox input "false"
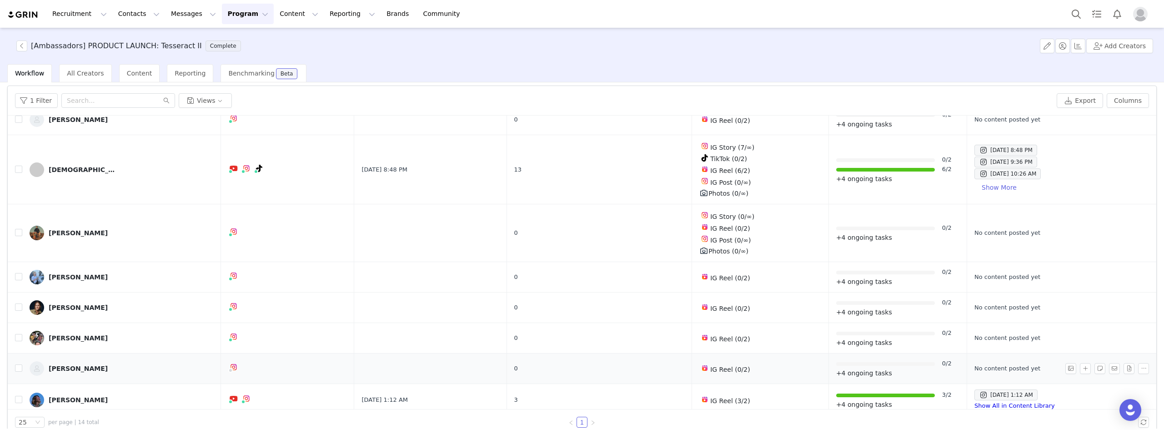
scroll to position [43, 0]
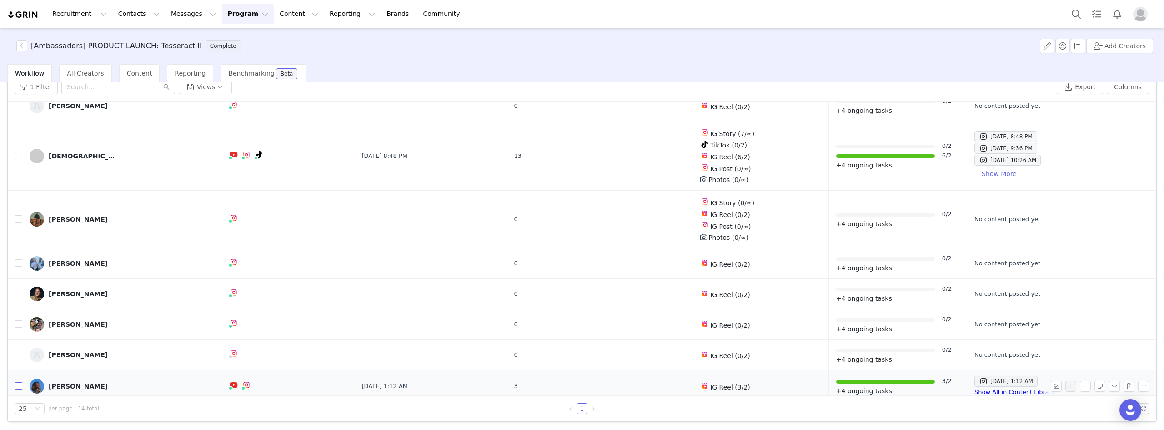
click at [17, 382] on input "checkbox" at bounding box center [18, 385] width 7 height 7
checkbox input "true"
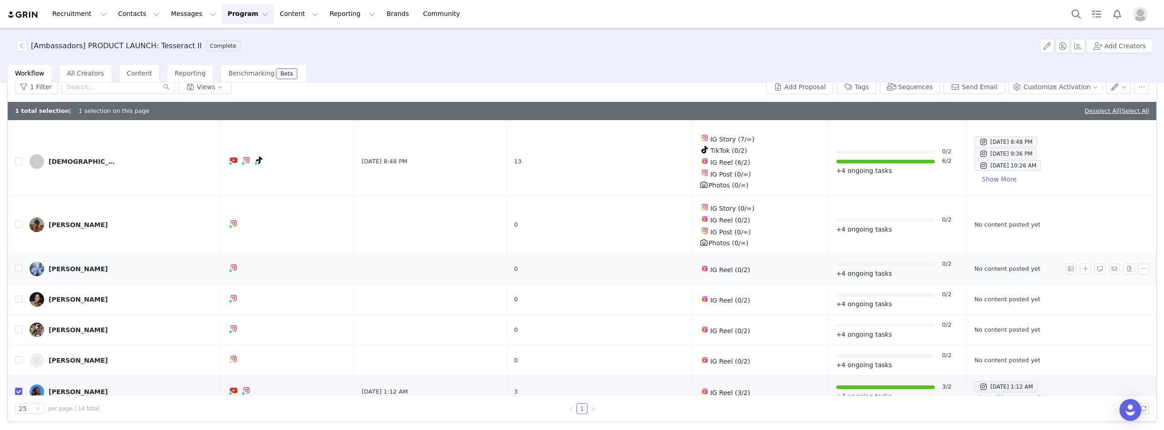
scroll to position [292, 0]
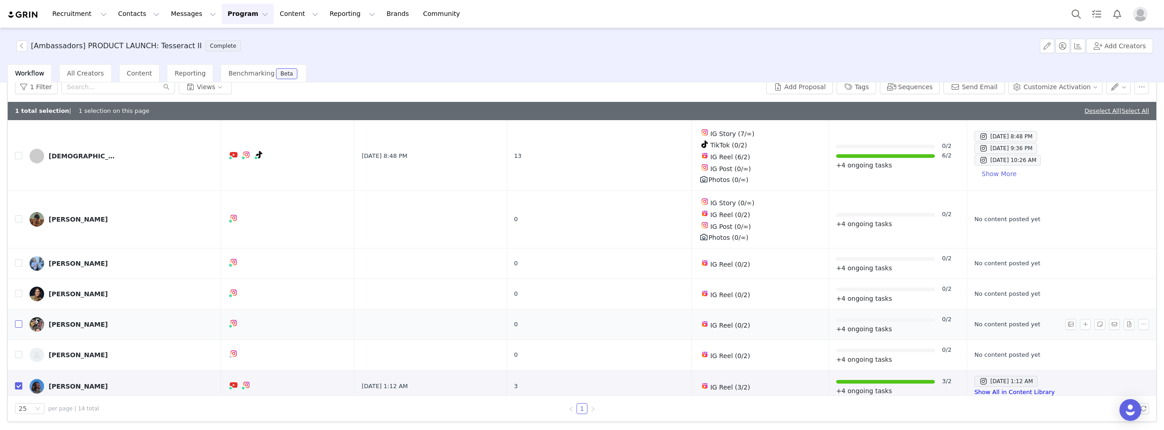
click at [18, 320] on input "checkbox" at bounding box center [18, 323] width 7 height 7
checkbox input "true"
click at [18, 259] on input "checkbox" at bounding box center [18, 262] width 7 height 7
checkbox input "true"
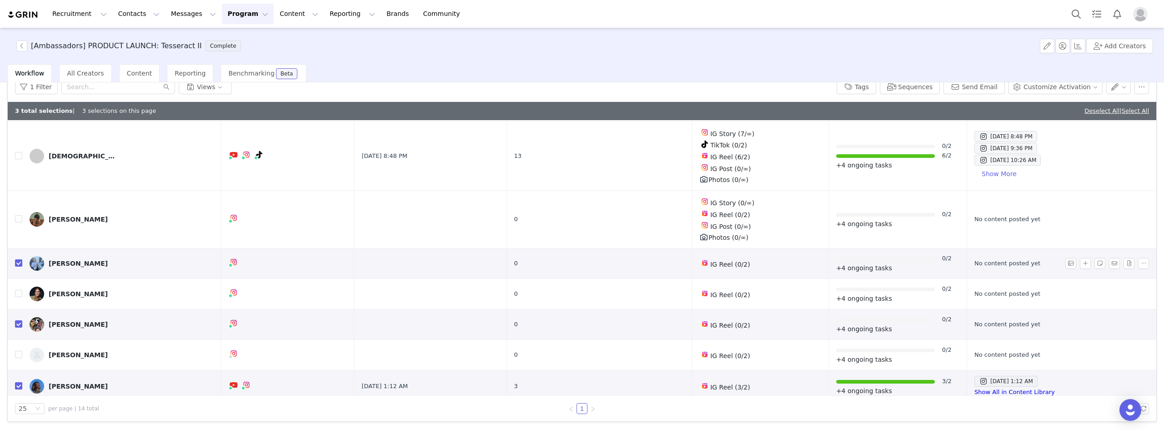
scroll to position [247, 0]
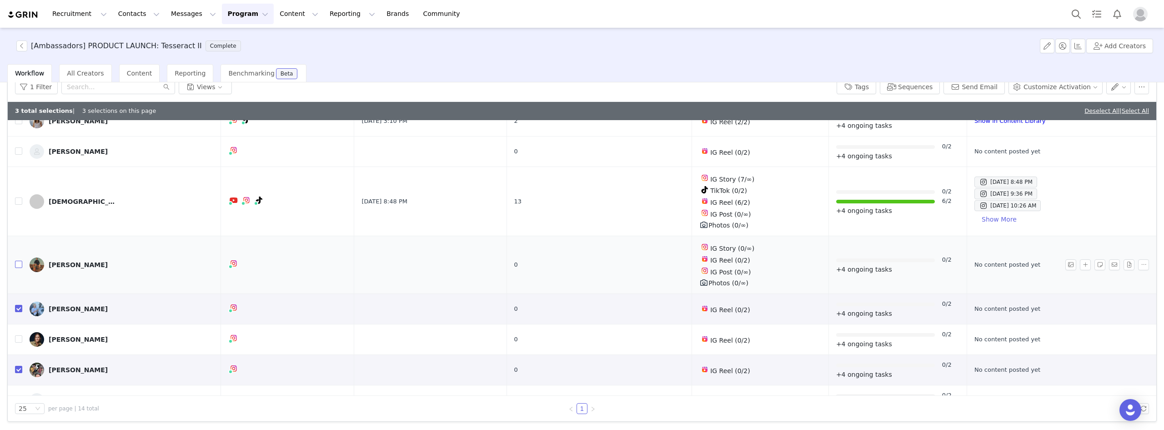
click at [20, 261] on input "checkbox" at bounding box center [18, 264] width 7 height 7
checkbox input "true"
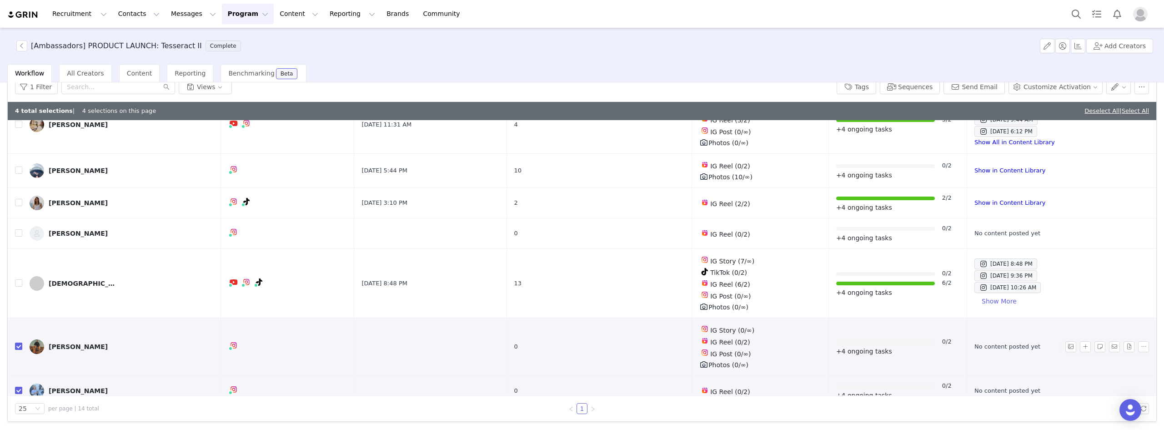
scroll to position [156, 0]
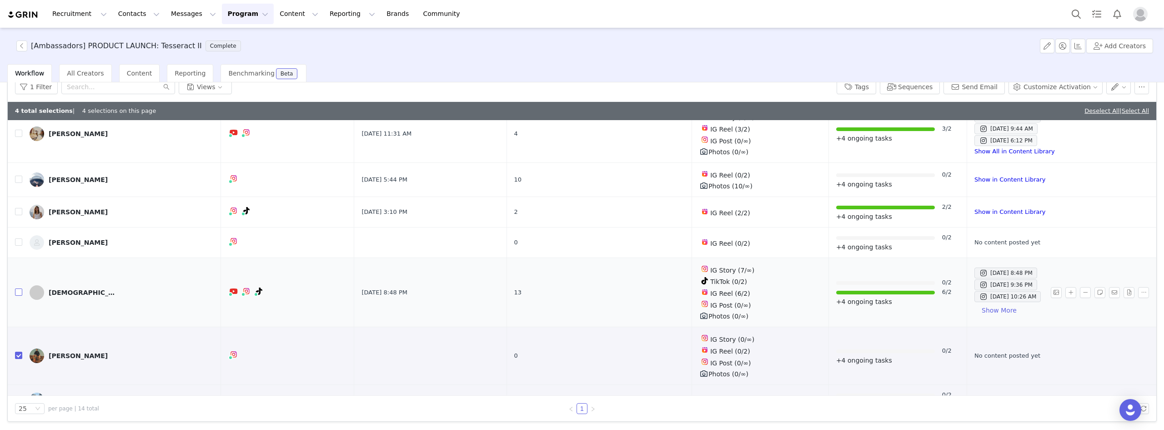
click at [19, 287] on label at bounding box center [18, 292] width 7 height 10
click at [19, 288] on input "checkbox" at bounding box center [18, 291] width 7 height 7
checkbox input "true"
click at [20, 212] on input "checkbox" at bounding box center [18, 211] width 7 height 7
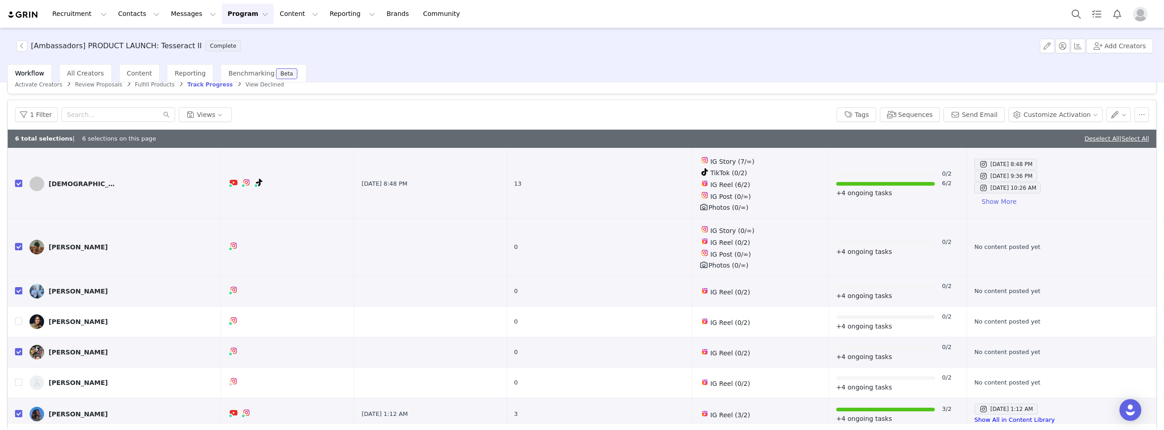
scroll to position [0, 0]
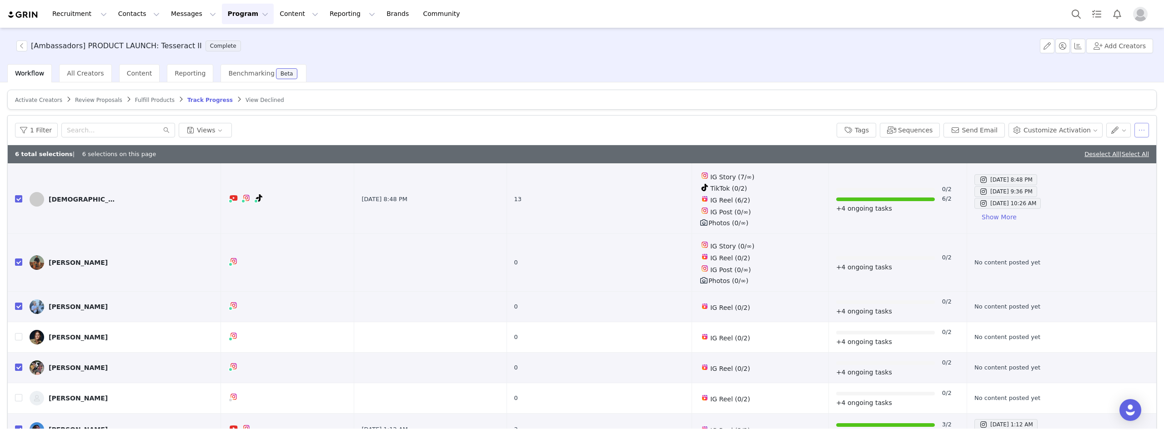
click at [1137, 125] on button "button" at bounding box center [1142, 130] width 15 height 15
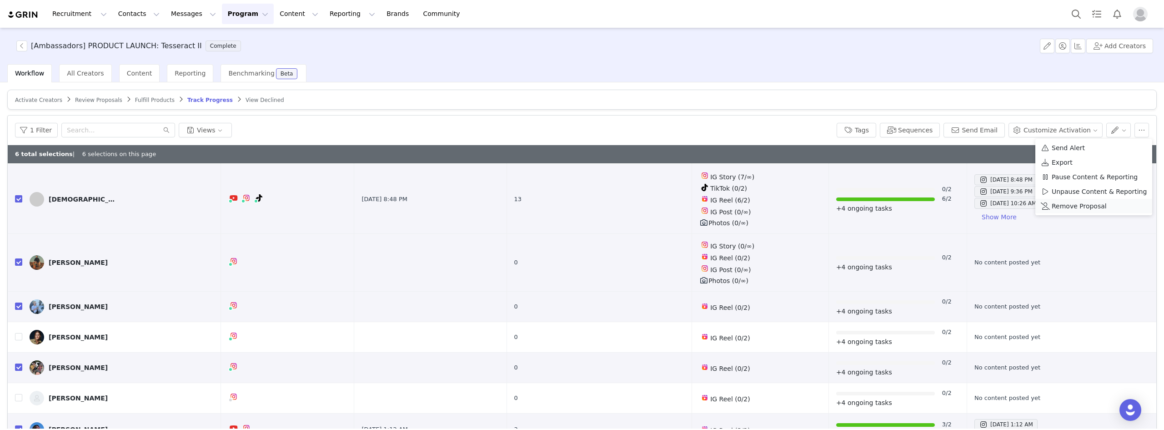
click at [1105, 210] on div "Remove Proposal" at bounding box center [1094, 206] width 106 height 10
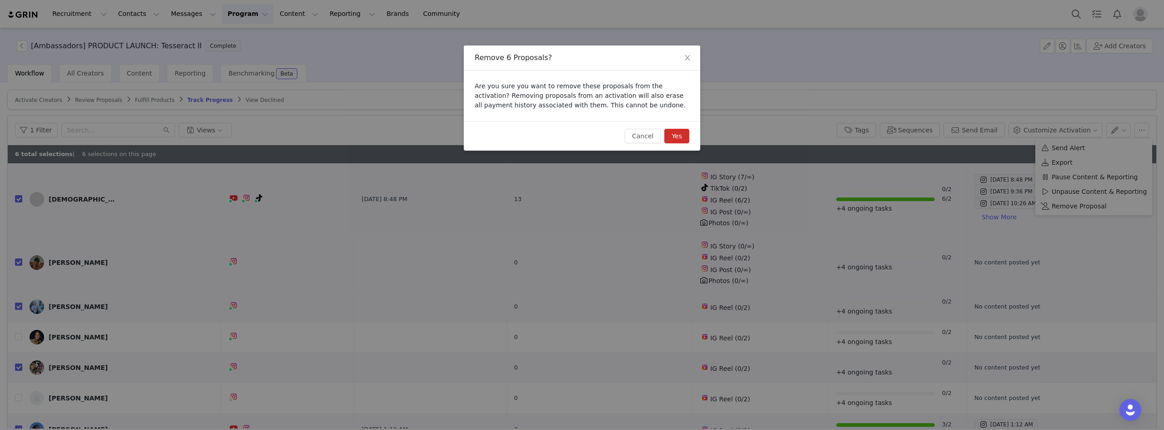
click at [681, 135] on button "Yes" at bounding box center [677, 136] width 25 height 15
checkbox input "false"
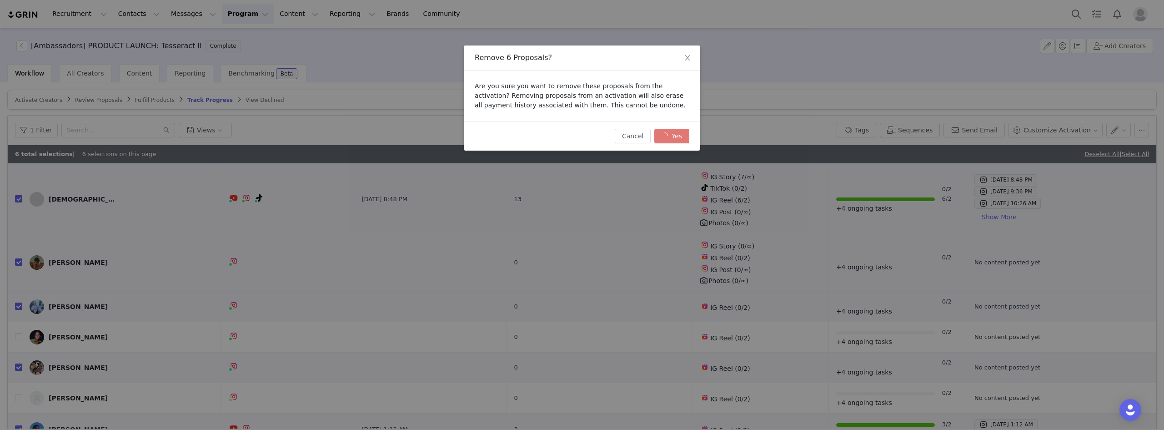
checkbox input "false"
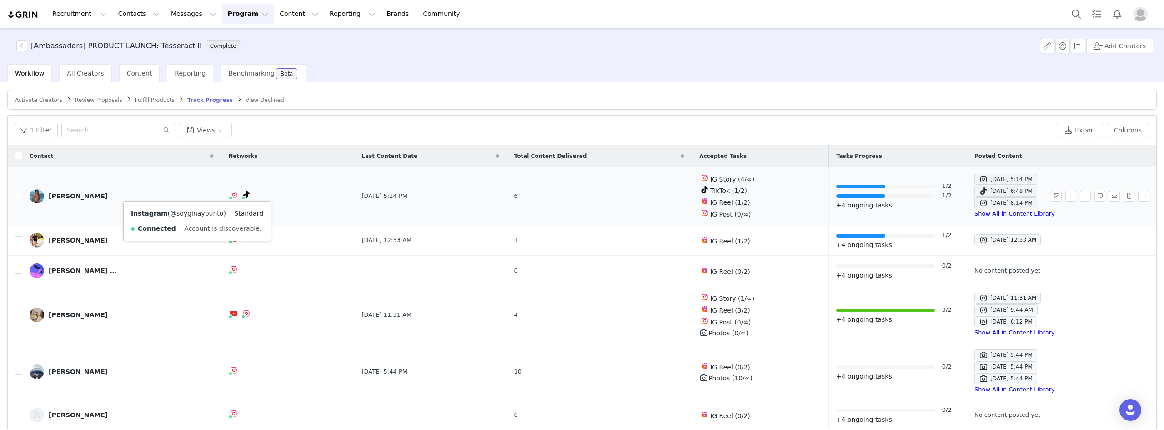
click at [191, 213] on link "@soyginaypunto" at bounding box center [196, 213] width 53 height 7
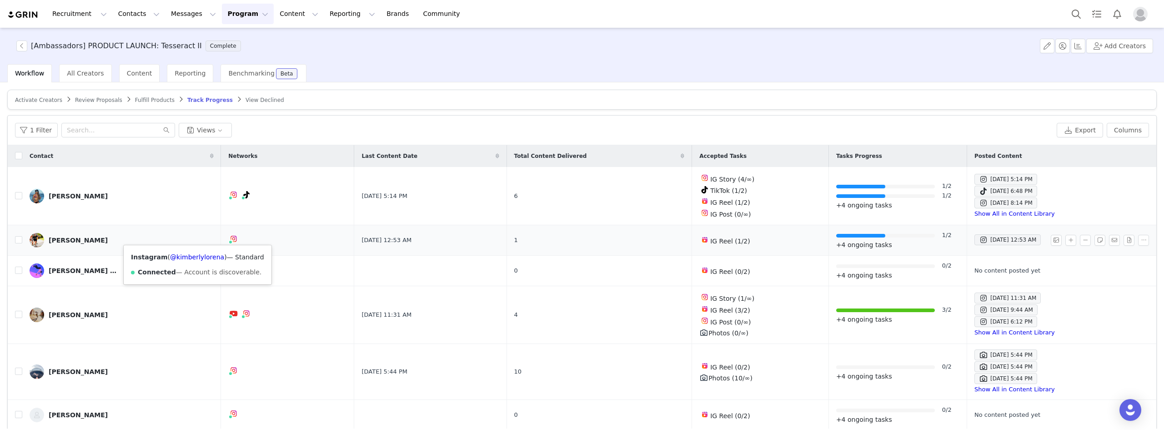
click at [230, 235] on img at bounding box center [233, 238] width 7 height 7
click at [182, 256] on link "@kimberlylorena" at bounding box center [197, 256] width 54 height 7
click at [18, 267] on input "checkbox" at bounding box center [18, 270] width 7 height 7
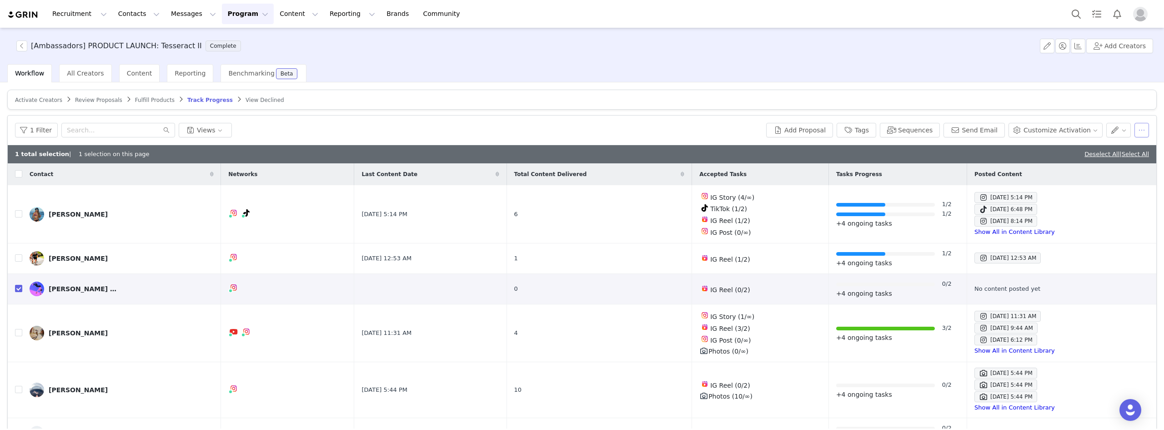
click at [1138, 131] on button "button" at bounding box center [1142, 130] width 15 height 15
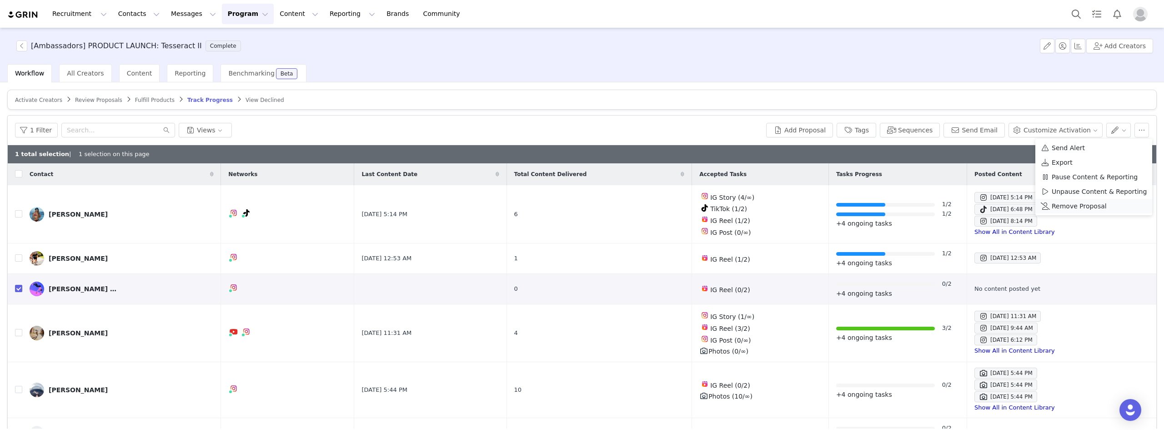
click at [1072, 202] on span "Remove Proposal" at bounding box center [1079, 206] width 55 height 10
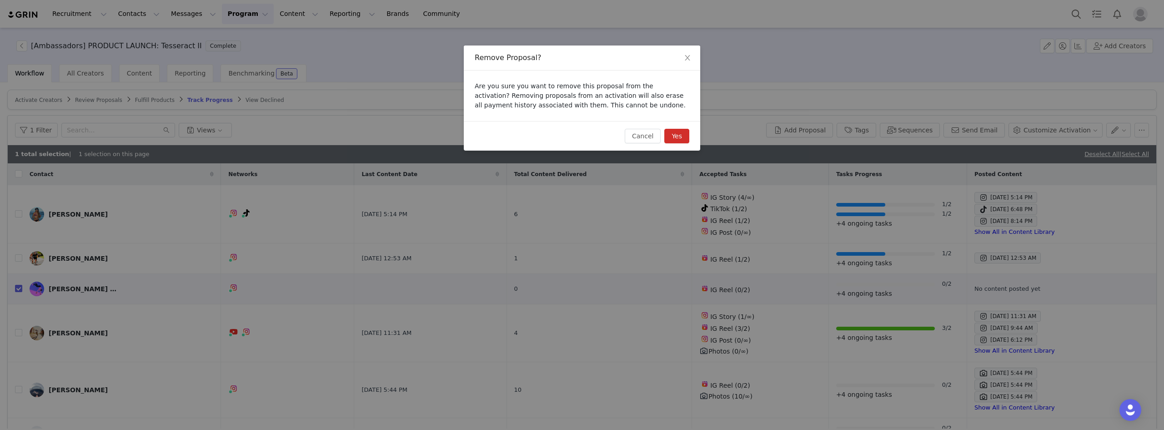
click at [680, 138] on button "Yes" at bounding box center [677, 136] width 25 height 15
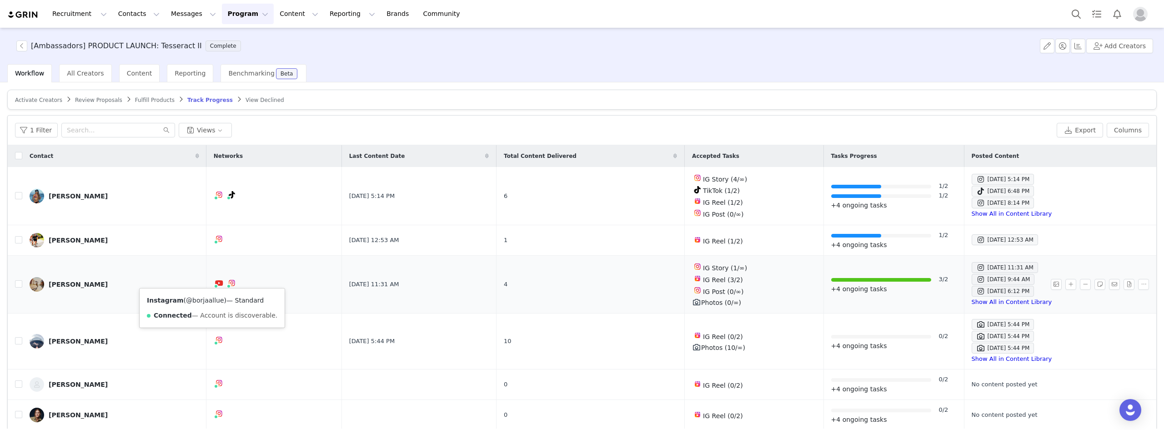
click at [207, 300] on link "@borjaallue" at bounding box center [205, 300] width 38 height 7
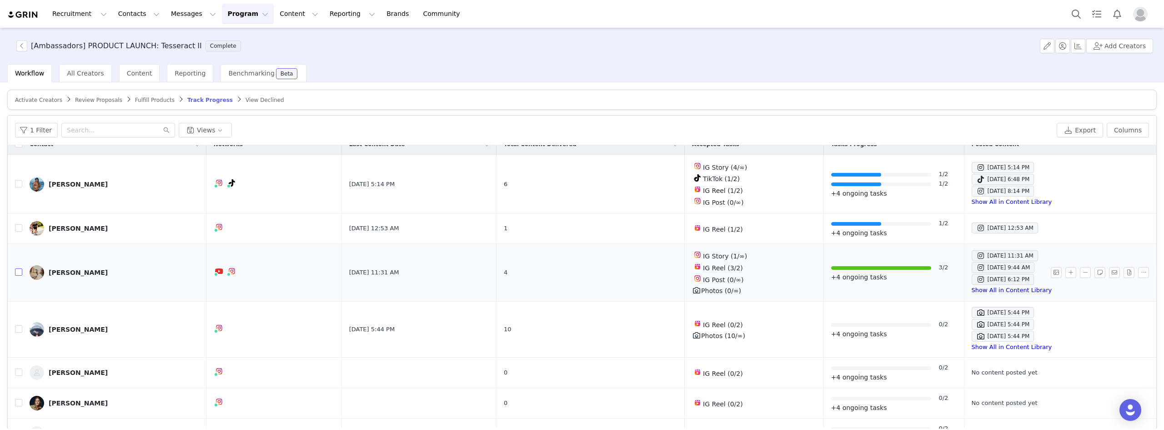
scroll to position [19, 0]
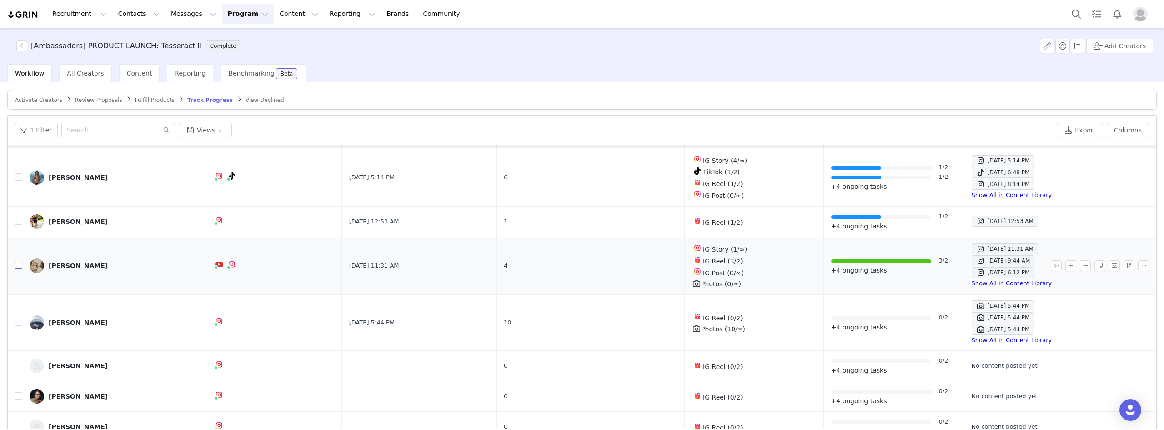
click at [17, 265] on input "checkbox" at bounding box center [18, 265] width 7 height 7
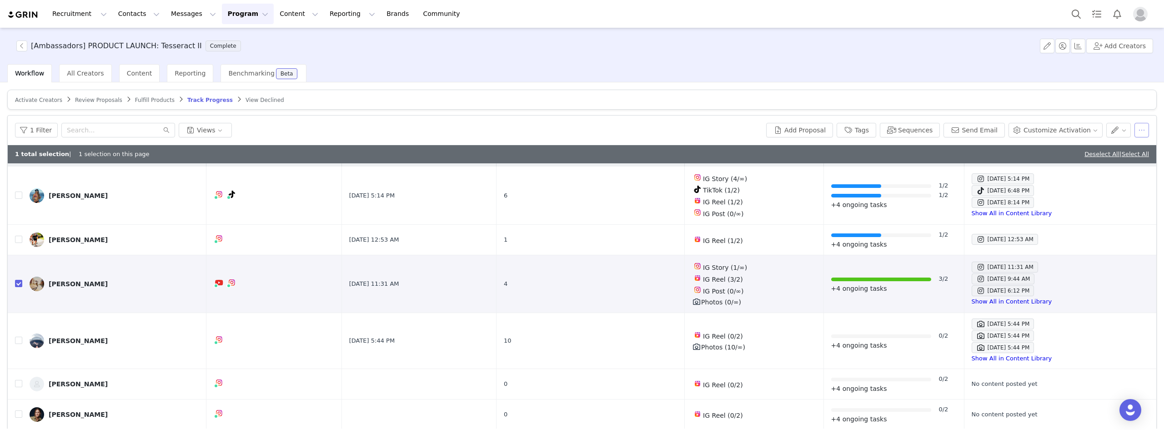
click at [1136, 131] on button "button" at bounding box center [1142, 130] width 15 height 15
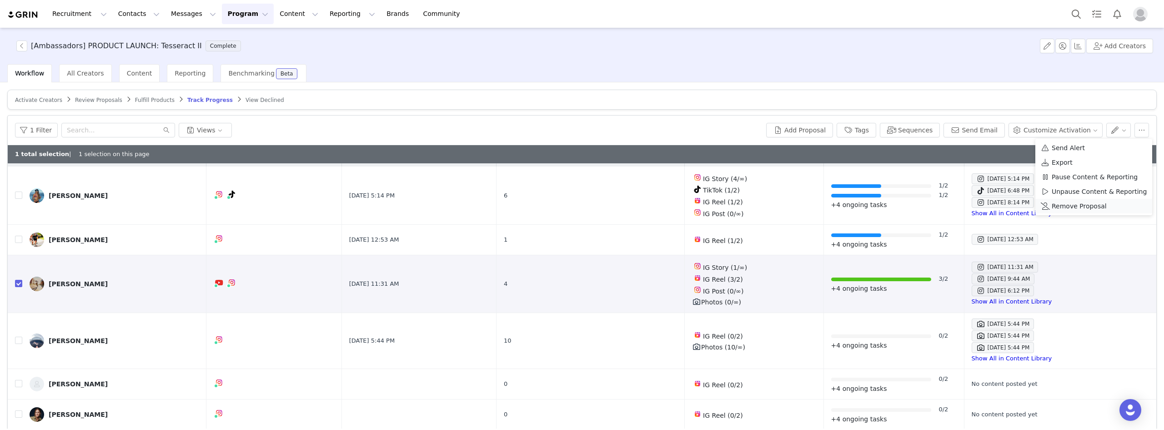
click at [1063, 204] on span "Remove Proposal" at bounding box center [1079, 206] width 55 height 10
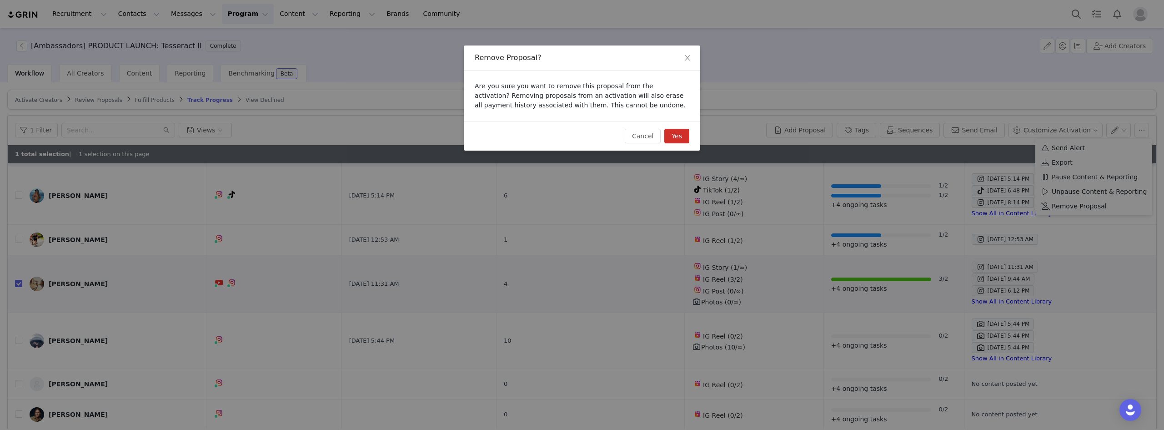
click at [680, 140] on button "Yes" at bounding box center [677, 136] width 25 height 15
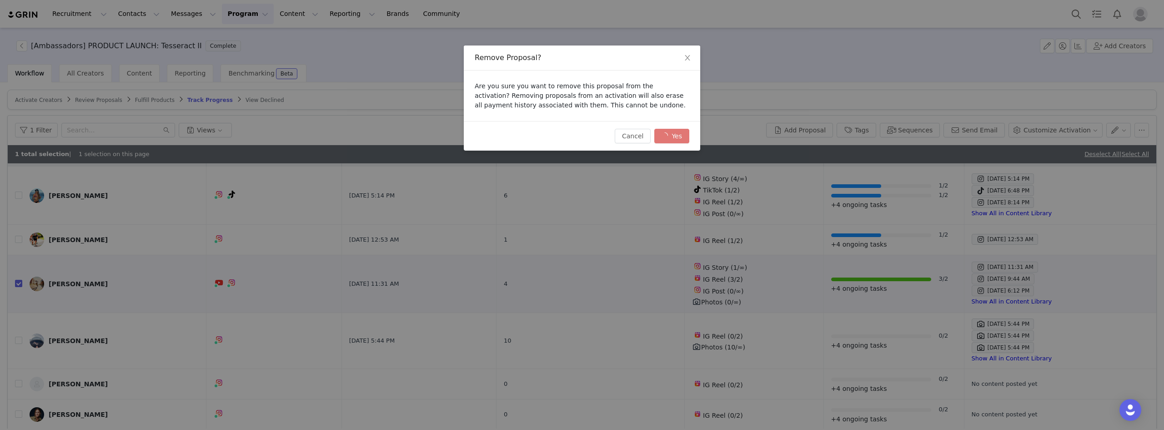
checkbox input "false"
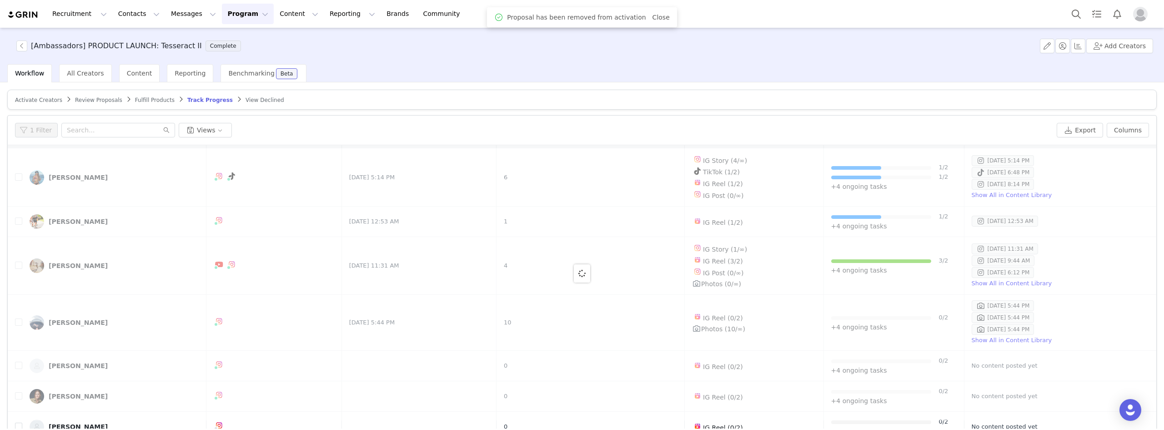
scroll to position [0, 0]
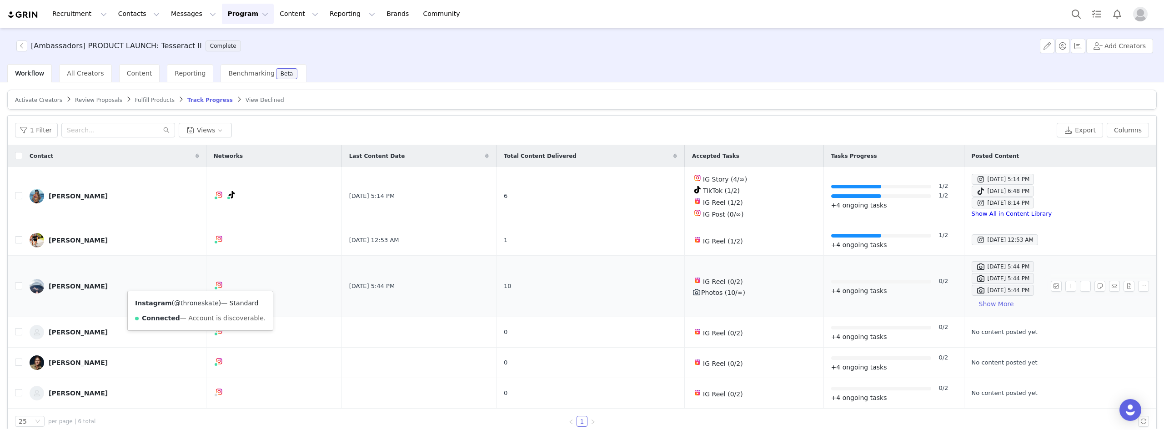
click at [199, 306] on link "@throneskate" at bounding box center [196, 302] width 45 height 7
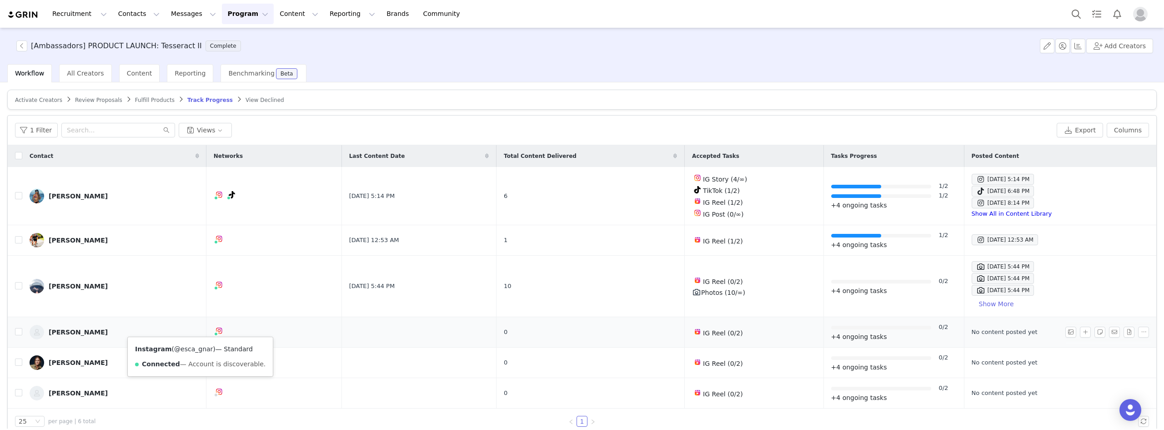
click at [189, 349] on link "@esca_gnar" at bounding box center [193, 348] width 39 height 7
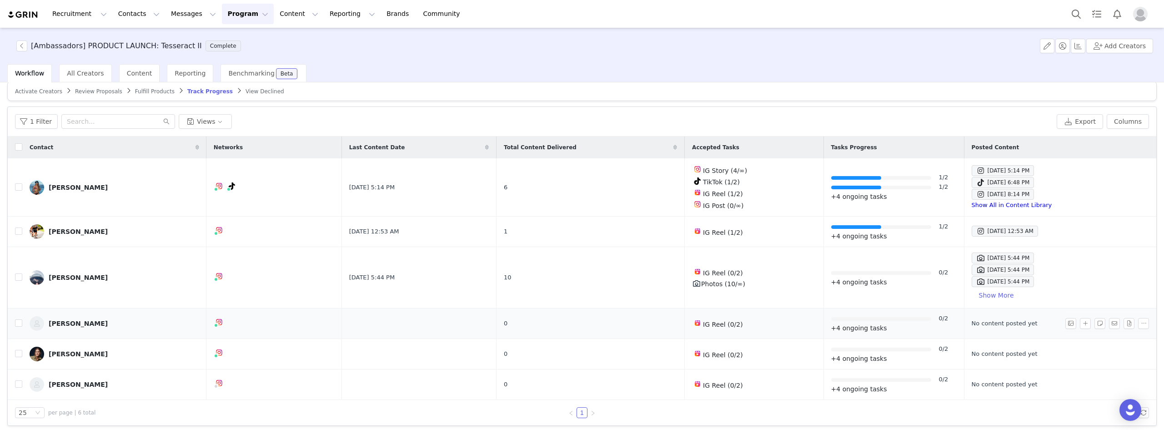
scroll to position [11, 0]
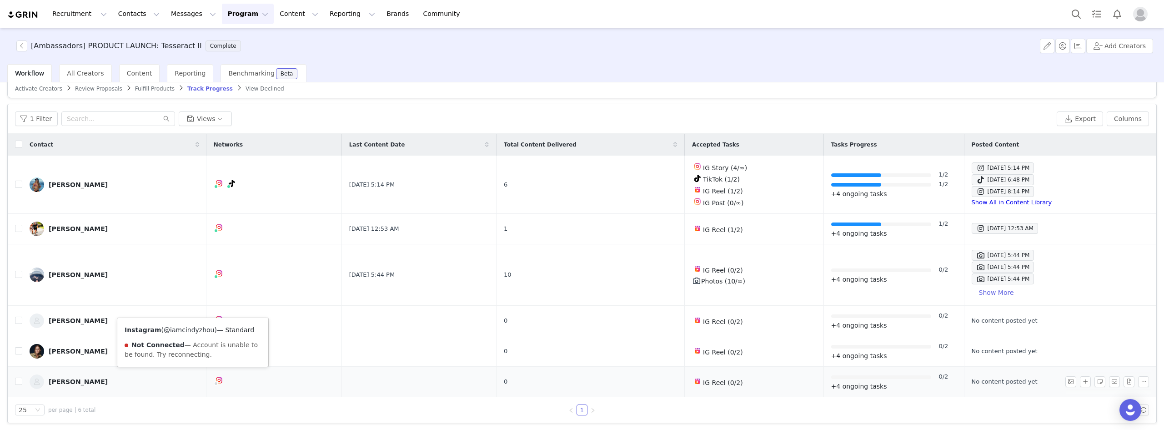
click at [176, 328] on link "@iamcindyzhou" at bounding box center [189, 329] width 50 height 7
click at [18, 382] on input "checkbox" at bounding box center [18, 381] width 7 height 7
checkbox input "true"
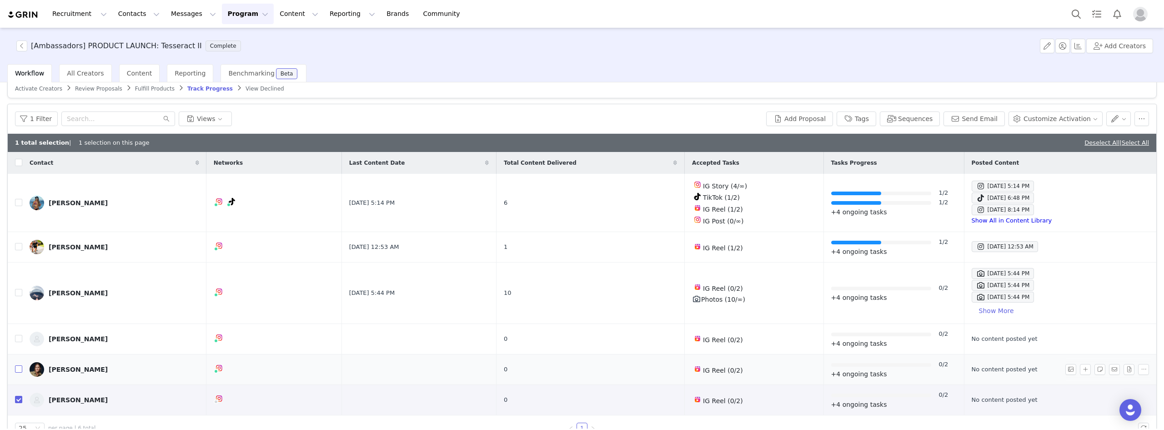
click at [19, 365] on label at bounding box center [18, 370] width 7 height 10
click at [19, 365] on input "checkbox" at bounding box center [18, 368] width 7 height 7
click at [16, 368] on input "checkbox" at bounding box center [18, 368] width 7 height 7
checkbox input "false"
click at [20, 398] on input "checkbox" at bounding box center [18, 399] width 7 height 7
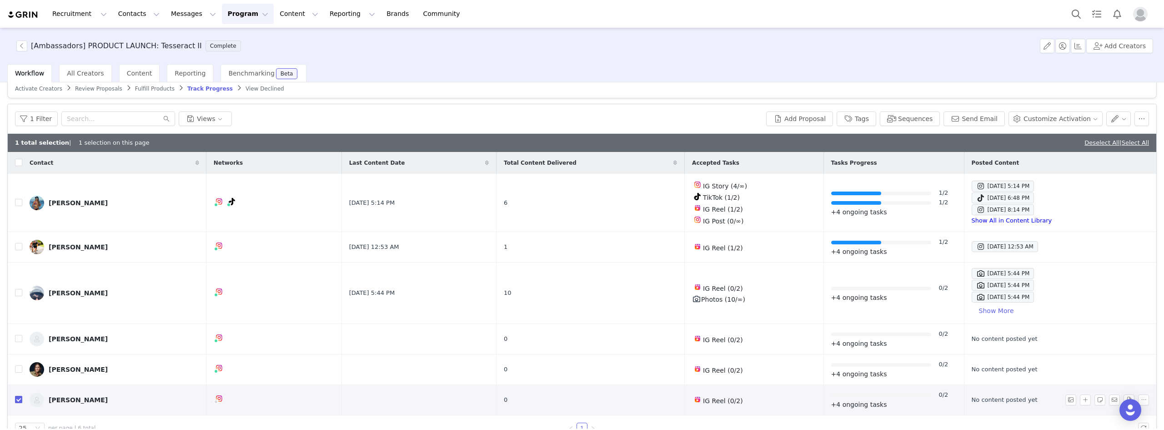
checkbox input "false"
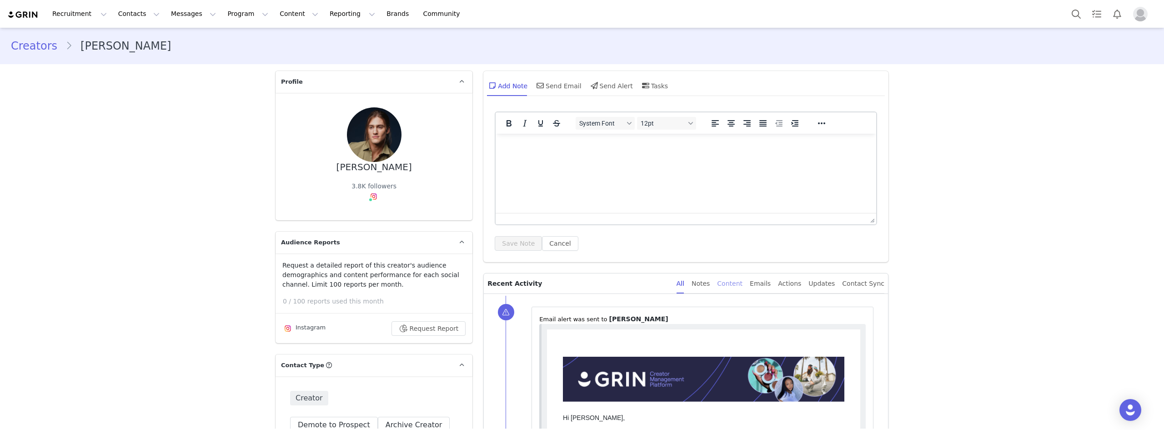
click at [733, 281] on div "Content" at bounding box center [729, 283] width 25 height 20
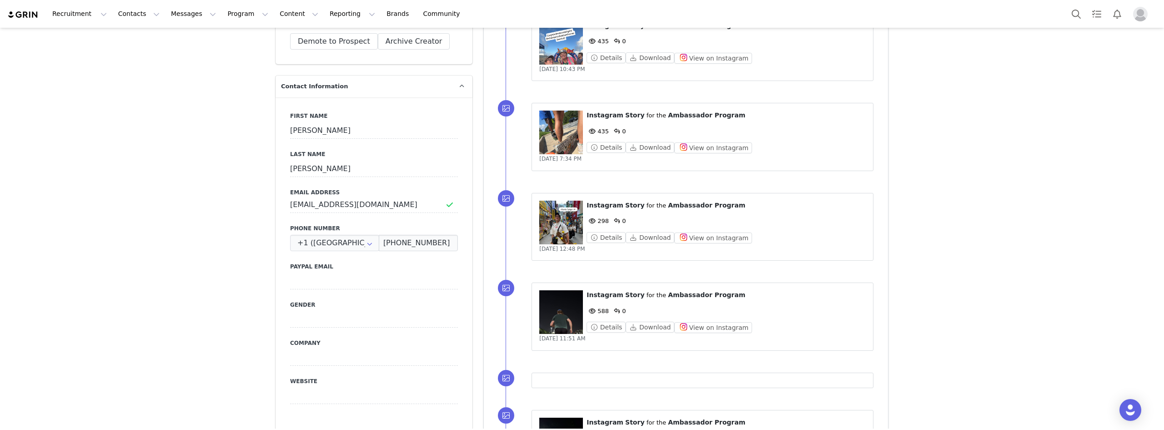
scroll to position [409, 0]
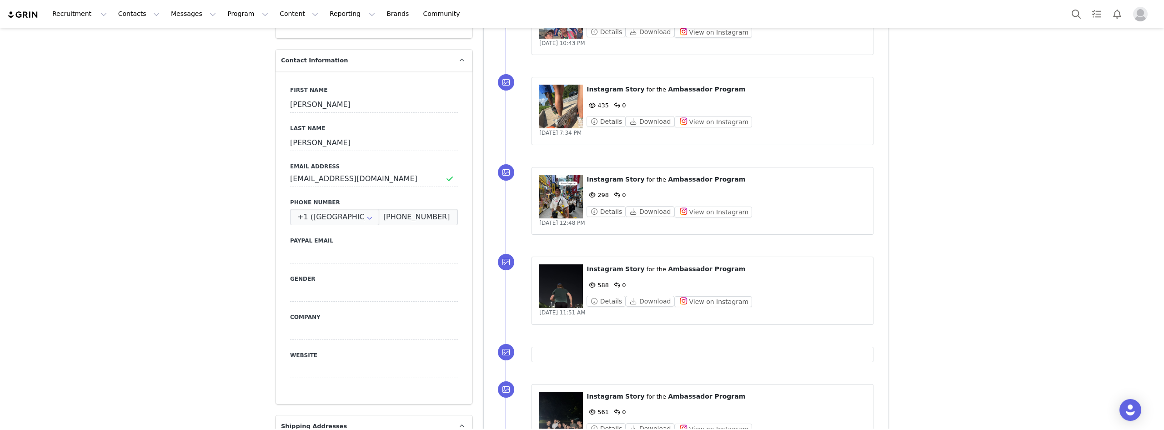
click at [545, 199] on figure at bounding box center [561, 197] width 44 height 44
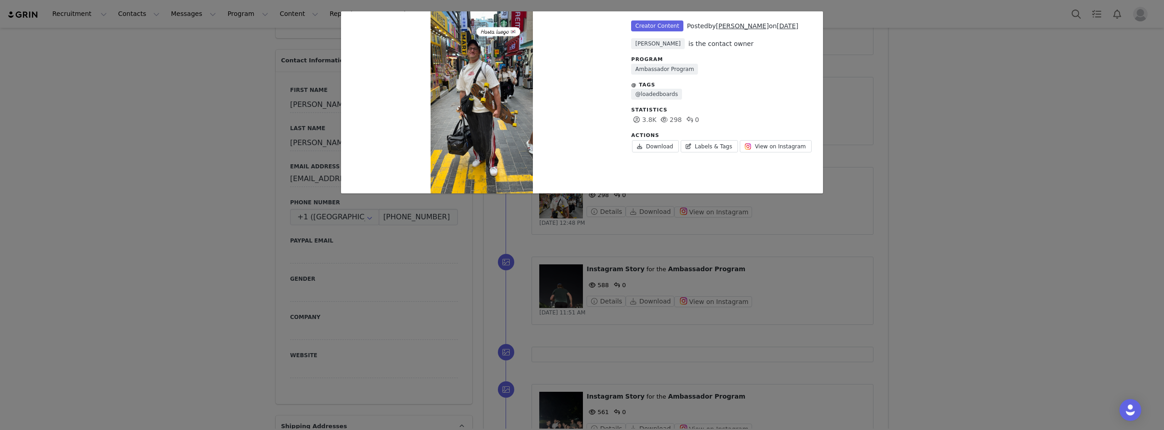
click at [879, 117] on div "Unlabeled Creator Content Posted by [PERSON_NAME] on [DATE] [PERSON_NAME] is th…" at bounding box center [582, 215] width 1164 height 430
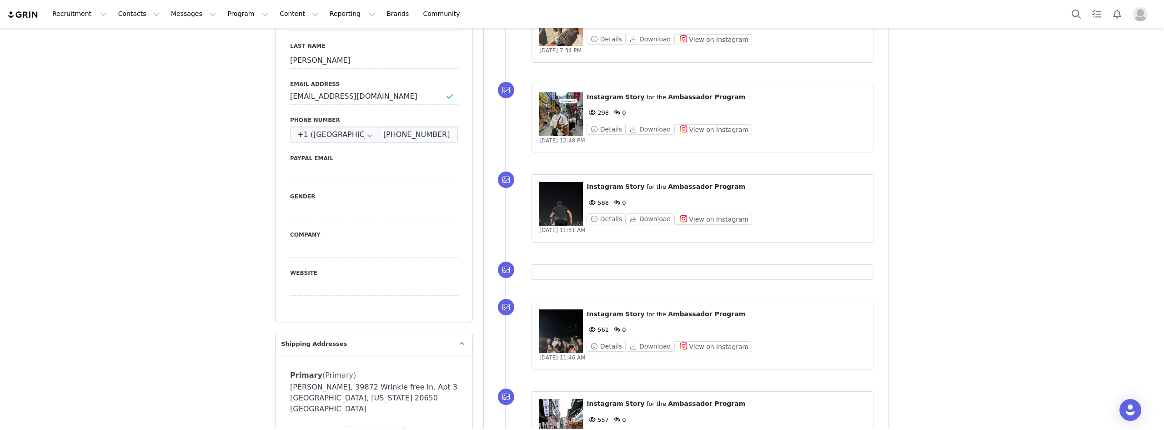
scroll to position [500, 0]
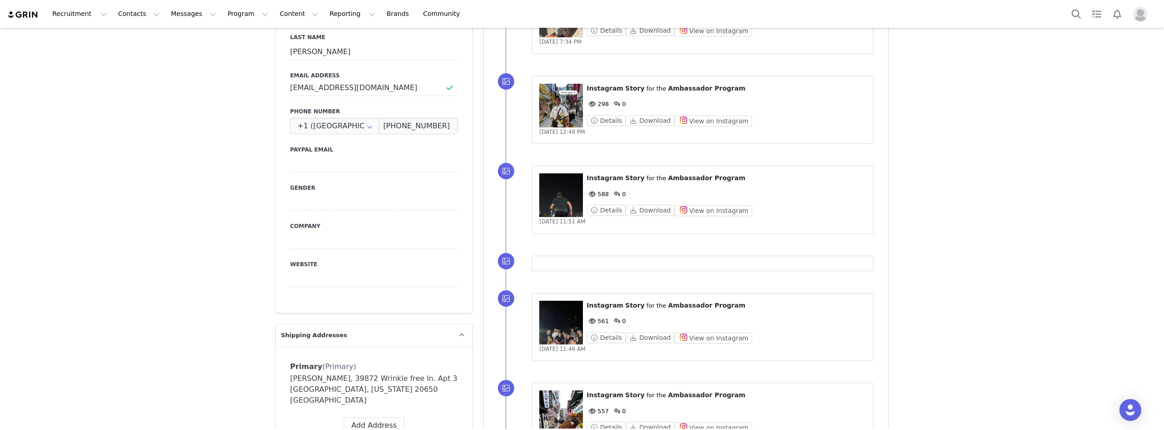
click at [552, 199] on figure at bounding box center [561, 195] width 44 height 44
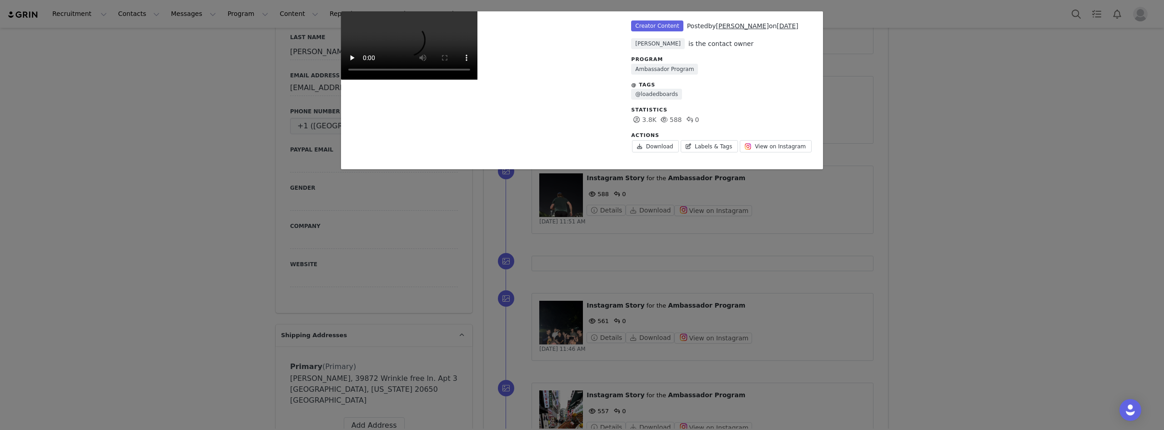
scroll to position [104, 0]
click at [904, 178] on div "Unlabeled Creator Content Posted by [PERSON_NAME] on [DATE] [PERSON_NAME] is th…" at bounding box center [582, 215] width 1164 height 430
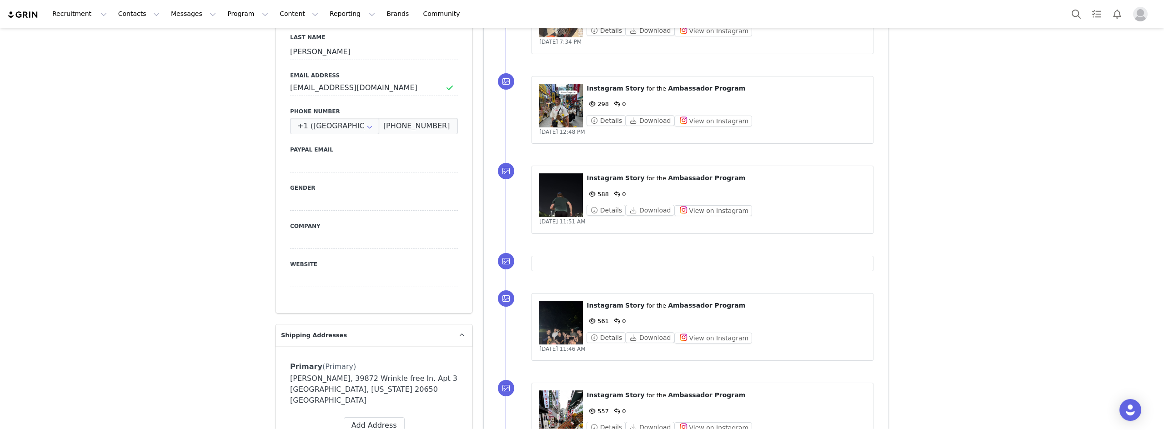
scroll to position [591, 0]
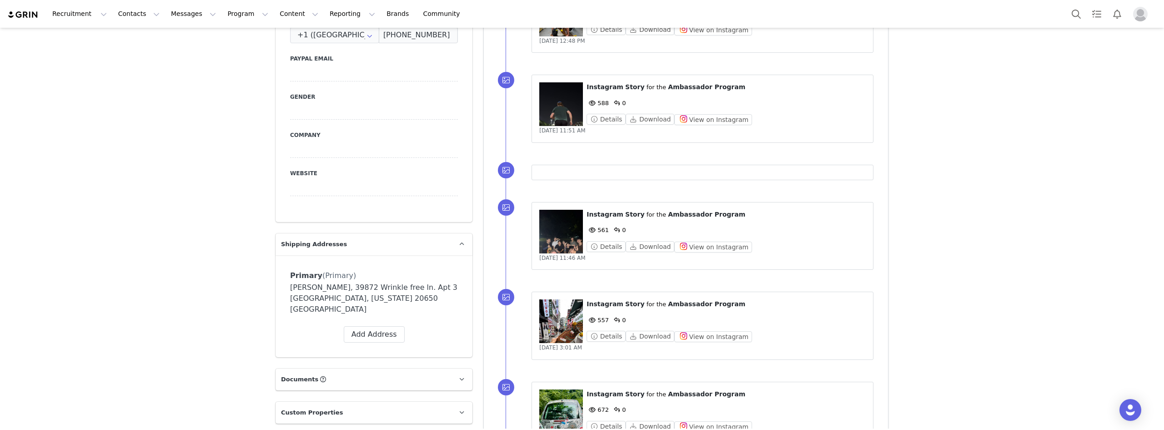
click at [562, 233] on figure at bounding box center [561, 232] width 44 height 44
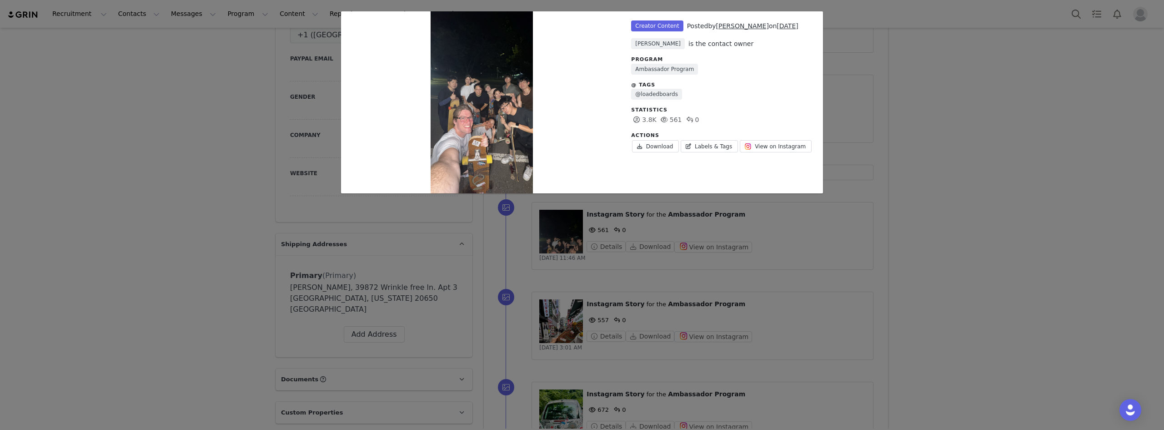
click at [1038, 196] on div "Unlabeled Creator Content Posted by [PERSON_NAME] on [DATE] [PERSON_NAME] is th…" at bounding box center [582, 215] width 1164 height 430
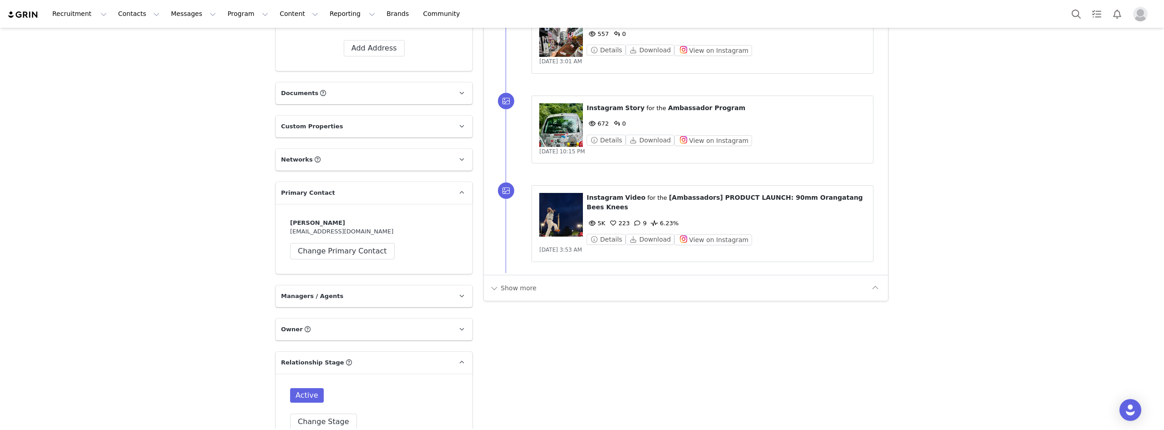
scroll to position [910, 0]
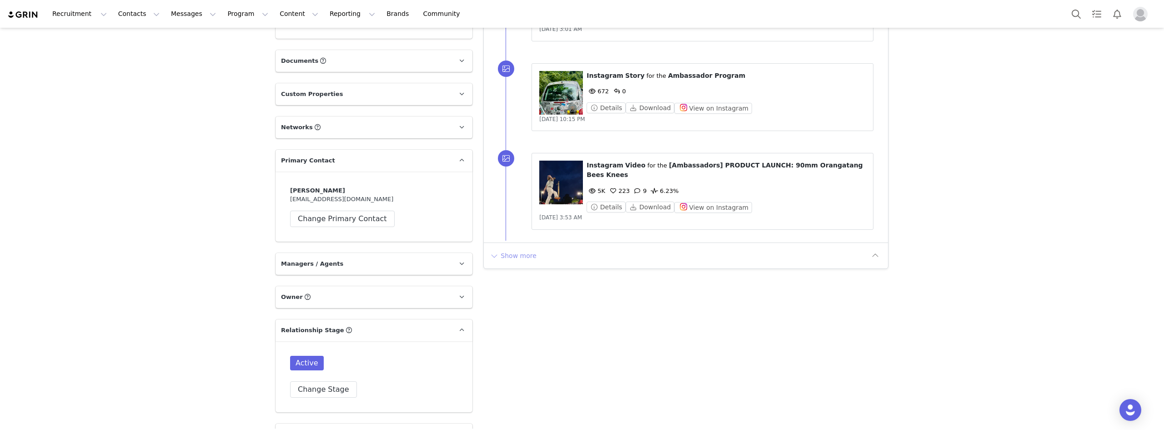
click at [511, 248] on button "Show more" at bounding box center [513, 255] width 48 height 15
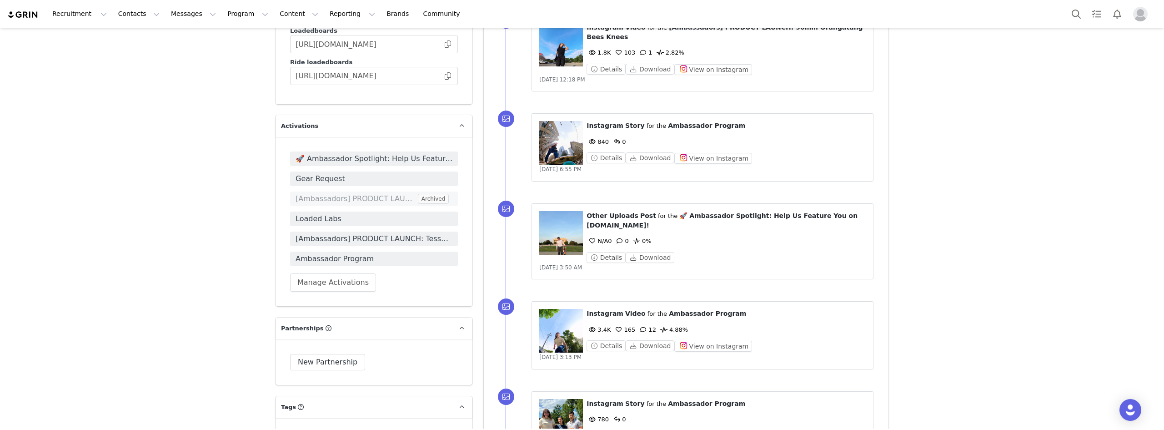
scroll to position [1365, 0]
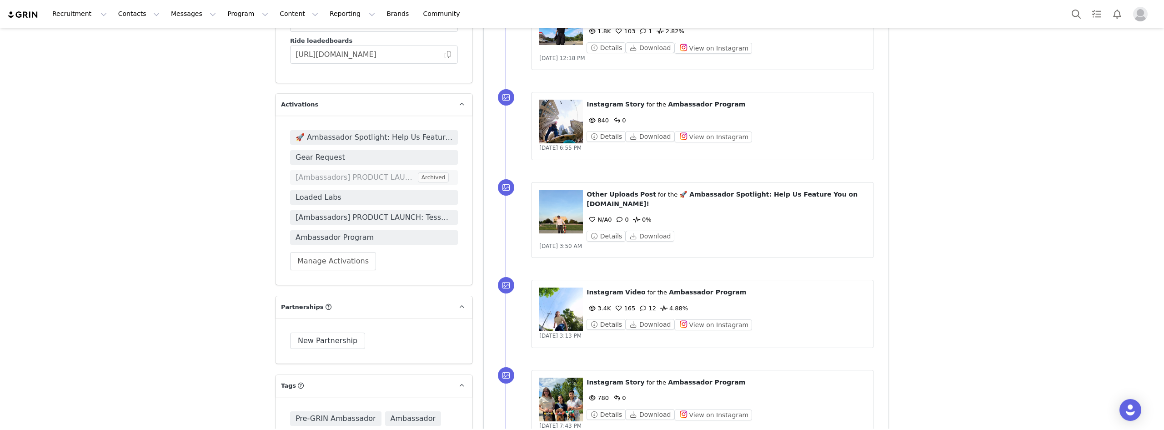
click at [546, 287] on figure at bounding box center [561, 309] width 44 height 44
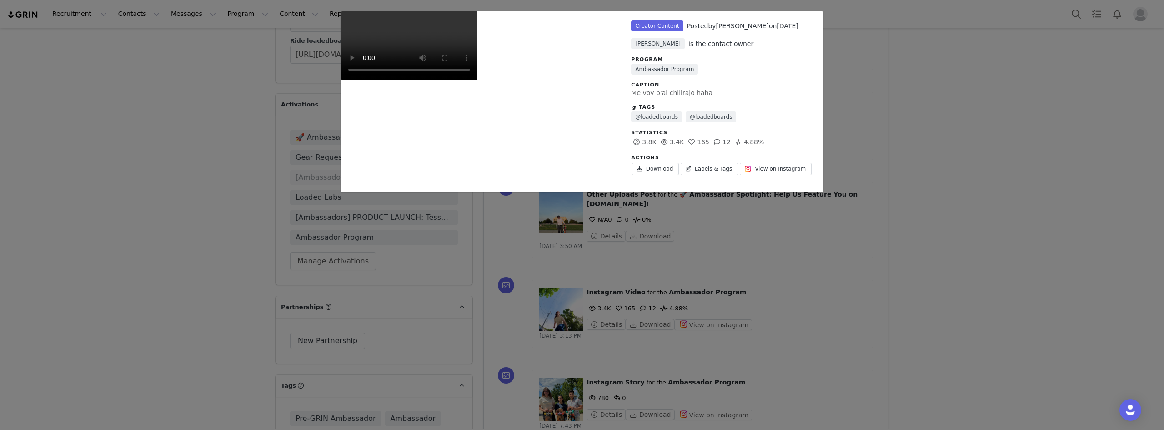
click at [899, 93] on div "Unlabeled Creator Content Posted by [PERSON_NAME] on [DATE] [PERSON_NAME] is th…" at bounding box center [582, 215] width 1164 height 430
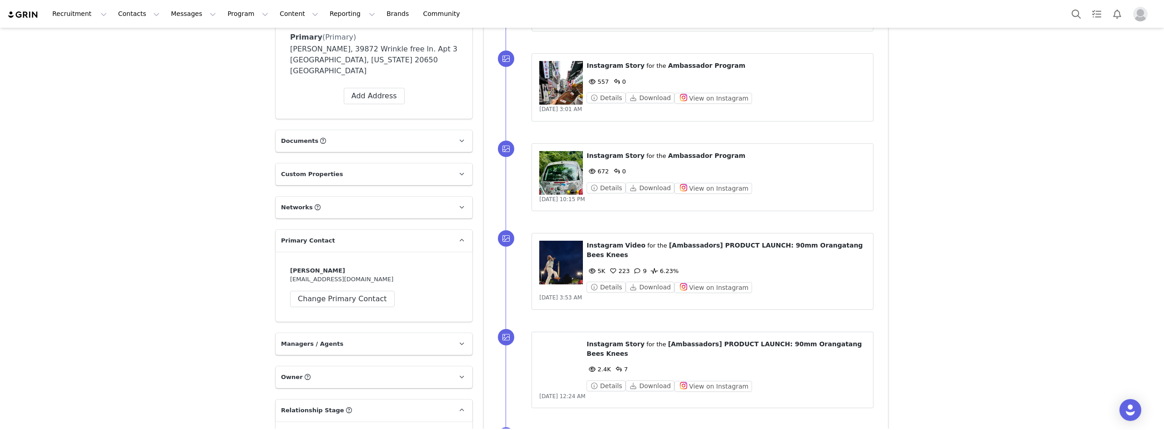
scroll to position [686, 0]
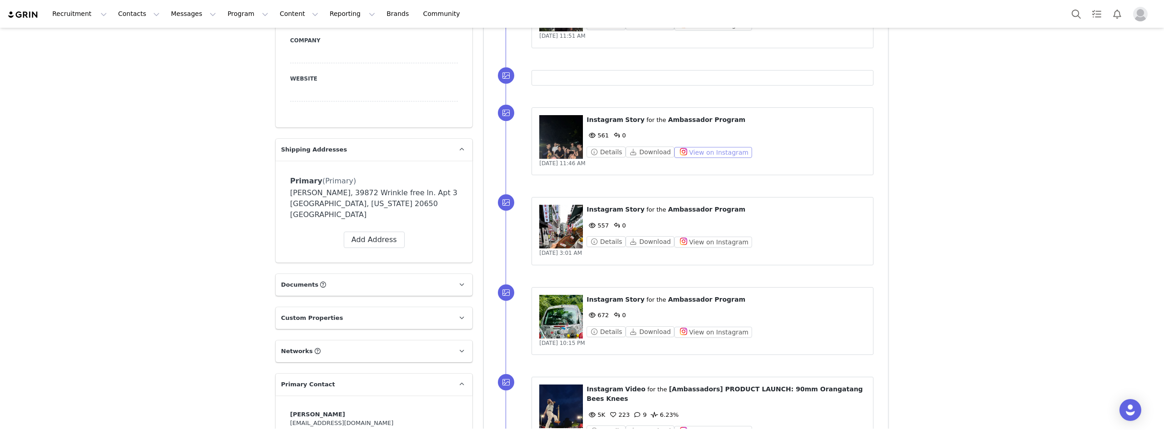
click at [697, 147] on button "View on Instagram" at bounding box center [714, 152] width 78 height 11
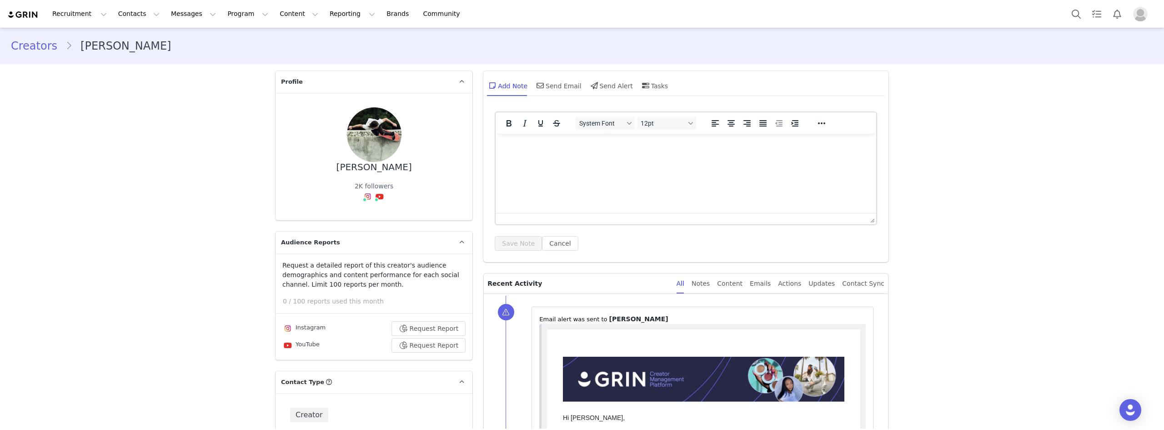
scroll to position [227, 0]
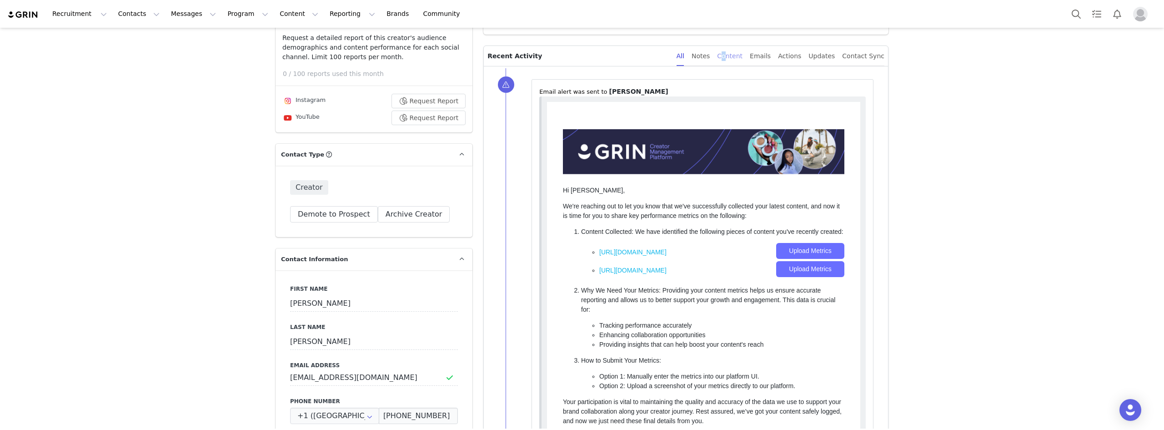
click at [737, 55] on div "Content" at bounding box center [729, 56] width 25 height 20
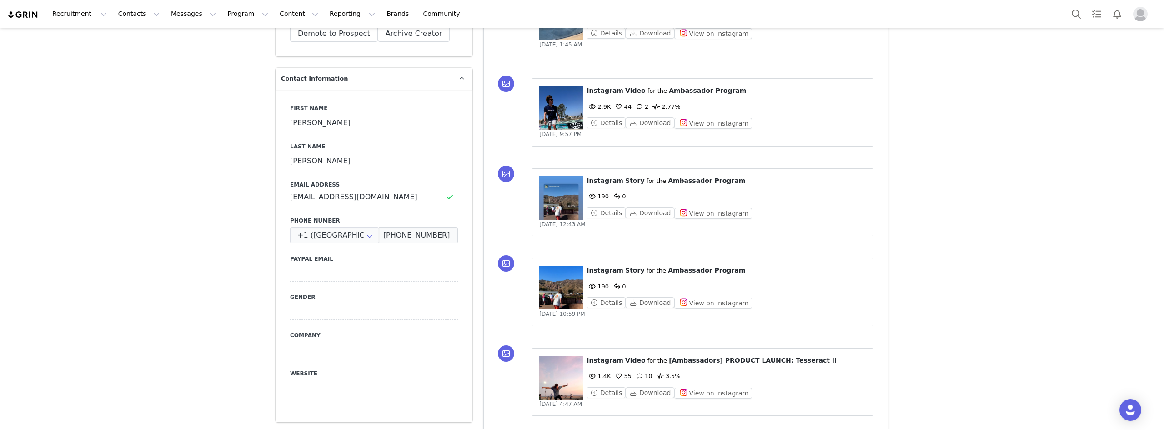
scroll to position [409, 0]
click at [689, 210] on button "View on Instagram" at bounding box center [714, 212] width 78 height 11
